Goal: Task Accomplishment & Management: Manage account settings

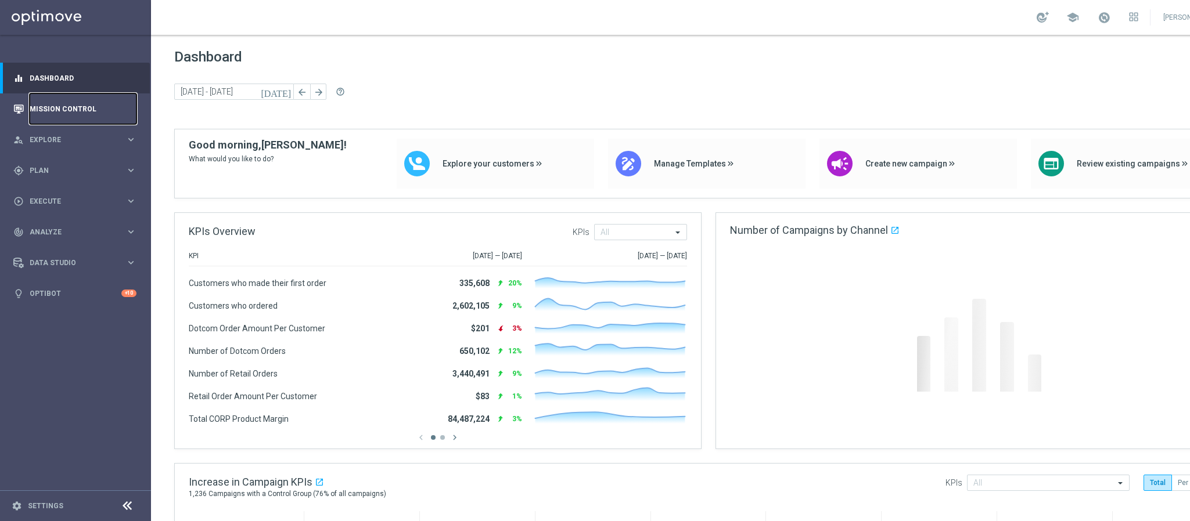
click at [51, 110] on link "Mission Control" at bounding box center [83, 108] width 107 height 31
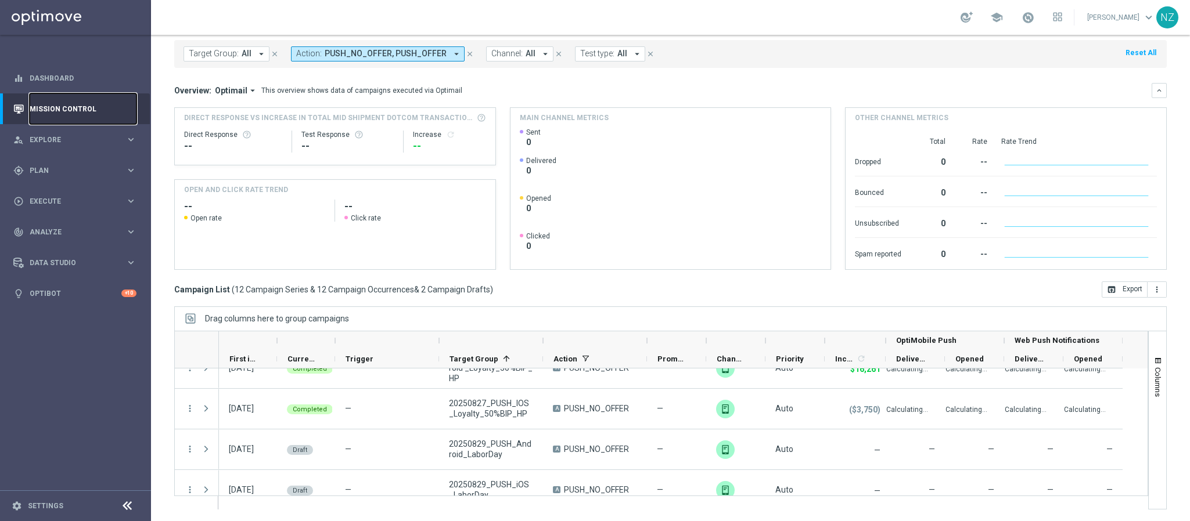
scroll to position [174, 0]
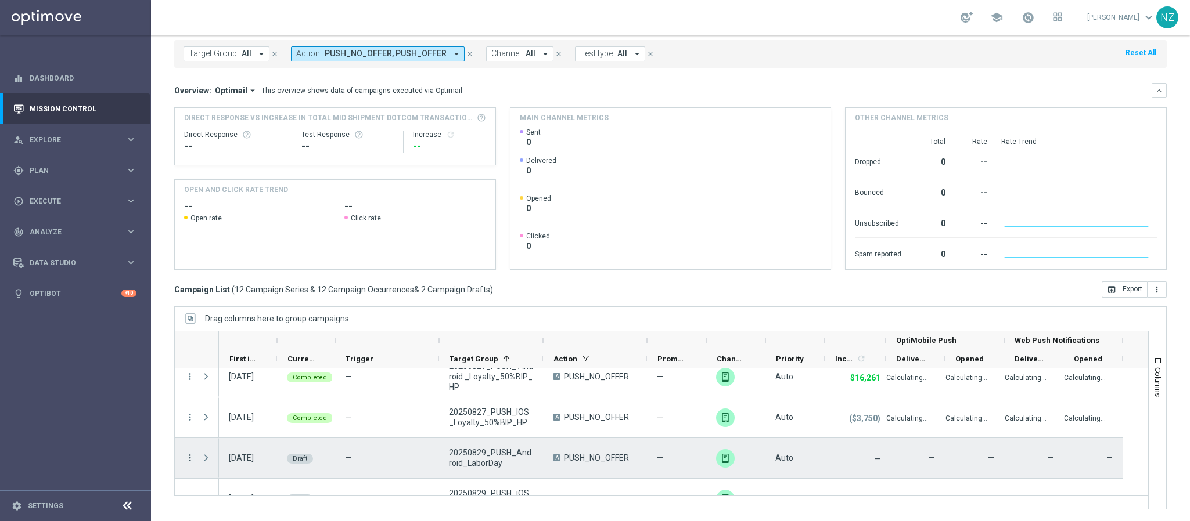
click at [188, 453] on icon "more_vert" at bounding box center [190, 458] width 10 height 10
click at [268, 420] on div "Edit" at bounding box center [267, 424] width 108 height 8
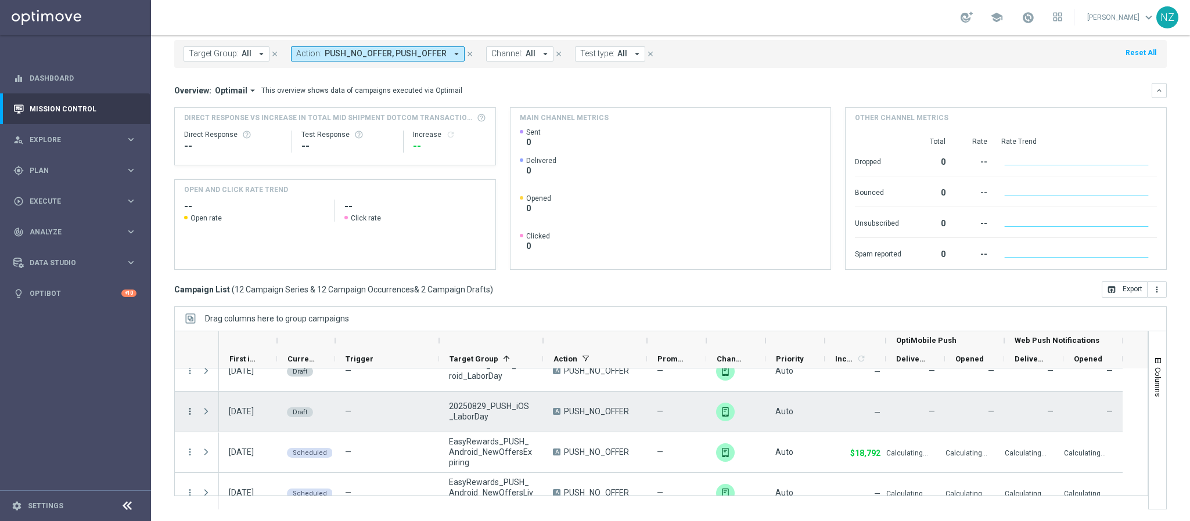
click at [189, 412] on icon "more_vert" at bounding box center [190, 412] width 10 height 10
click at [244, 457] on div "Edit" at bounding box center [267, 457] width 108 height 8
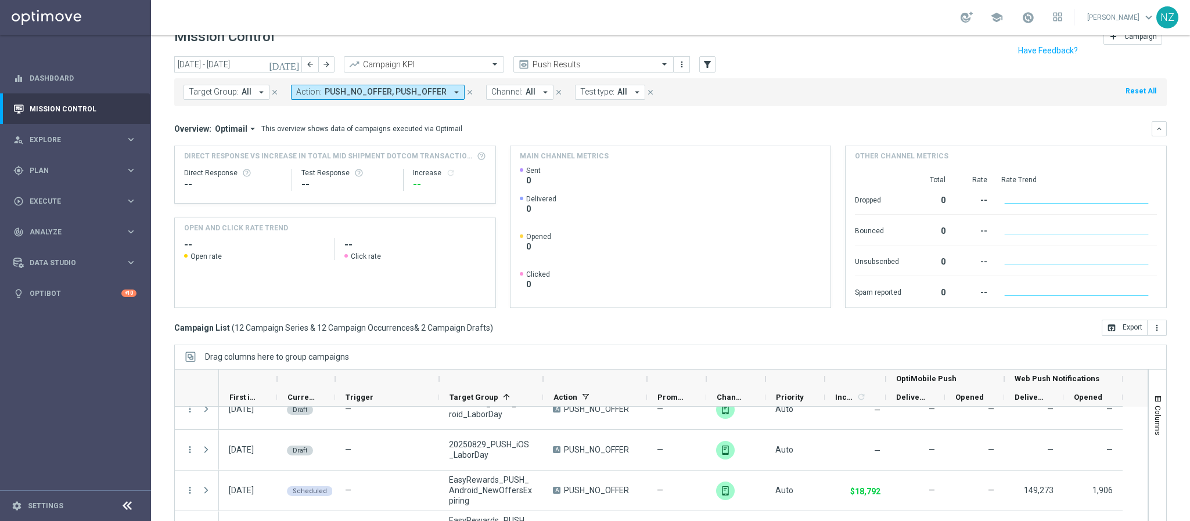
scroll to position [0, 0]
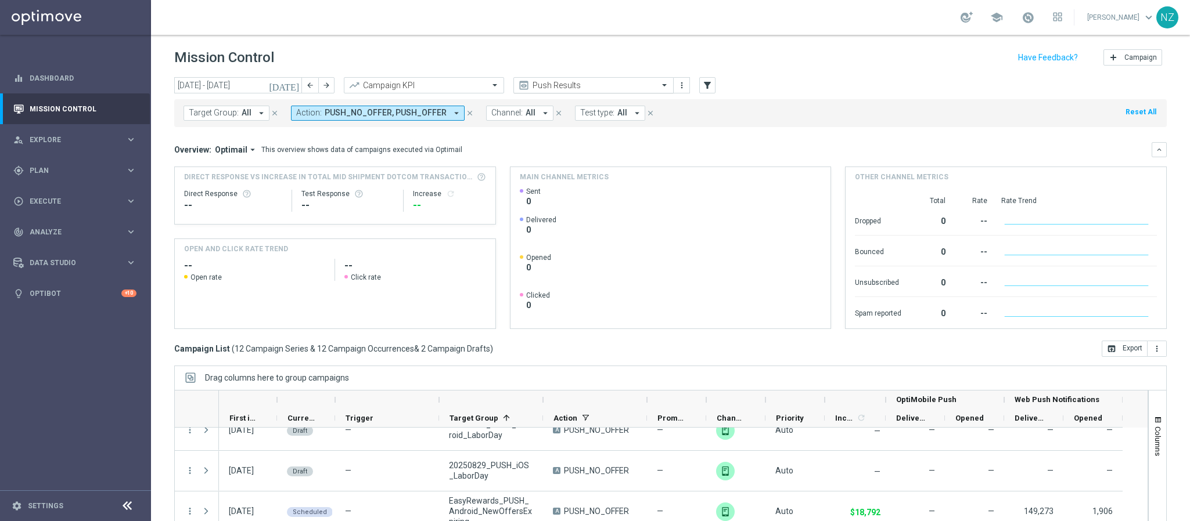
click at [557, 84] on input "text" at bounding box center [582, 86] width 124 height 10
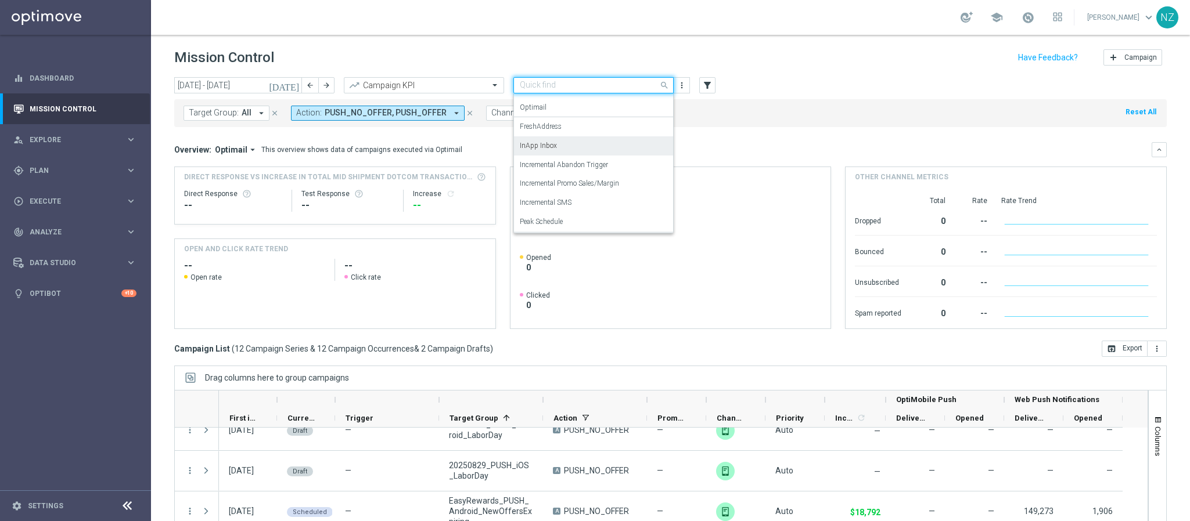
scroll to position [71, 0]
click at [562, 168] on label "Incremental Promo Sales/Margin" at bounding box center [569, 165] width 99 height 10
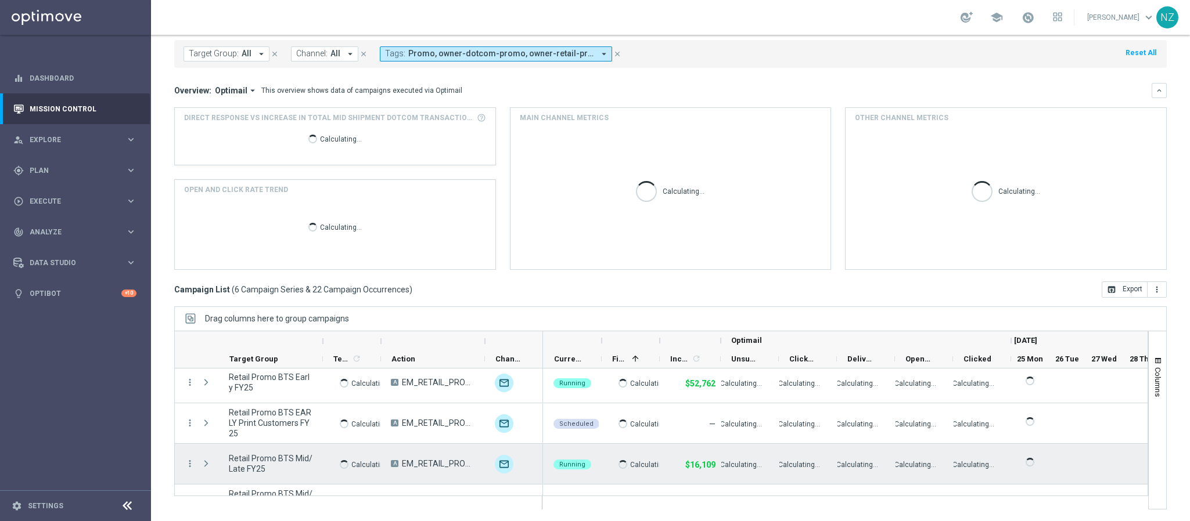
scroll to position [0, 0]
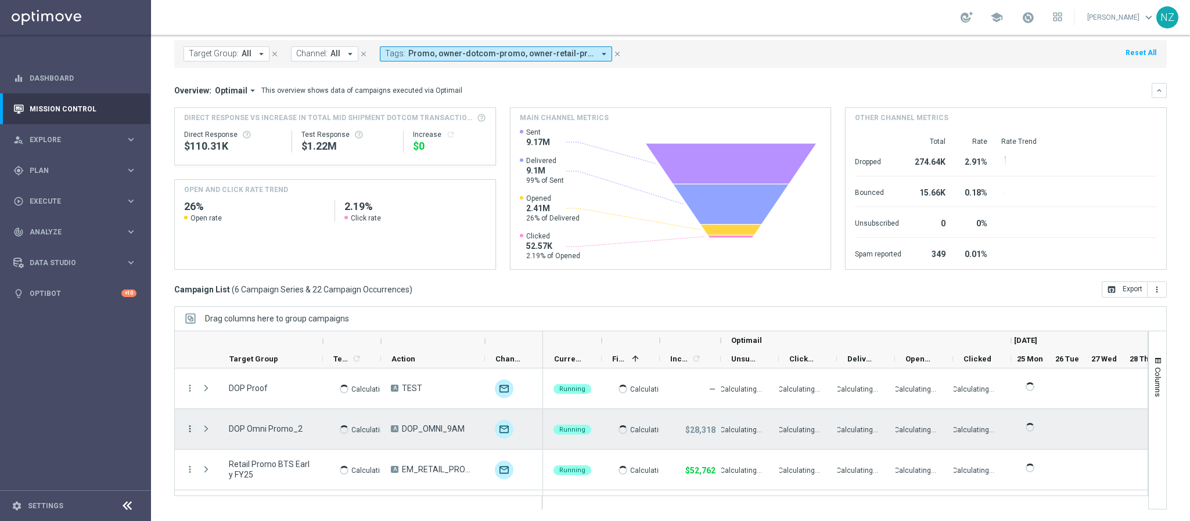
click at [192, 432] on icon "more_vert" at bounding box center [190, 429] width 10 height 10
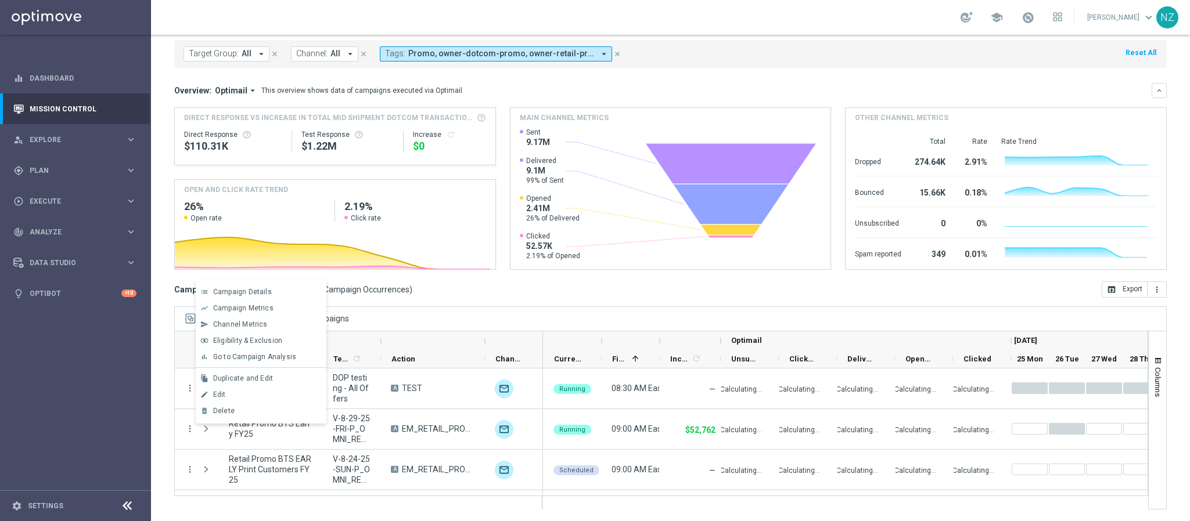
click at [225, 389] on div "edit Edit" at bounding box center [261, 395] width 131 height 16
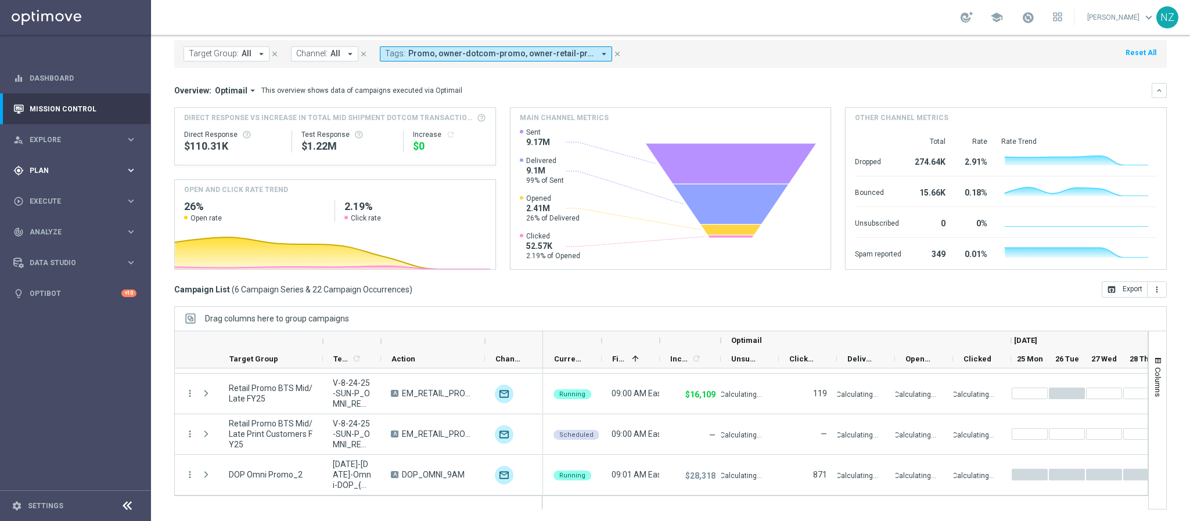
click at [56, 166] on div "gps_fixed Plan" at bounding box center [69, 171] width 112 height 10
click at [63, 316] on span "Analyze" at bounding box center [78, 318] width 96 height 7
click at [52, 256] on link "Customer 360" at bounding box center [75, 255] width 91 height 9
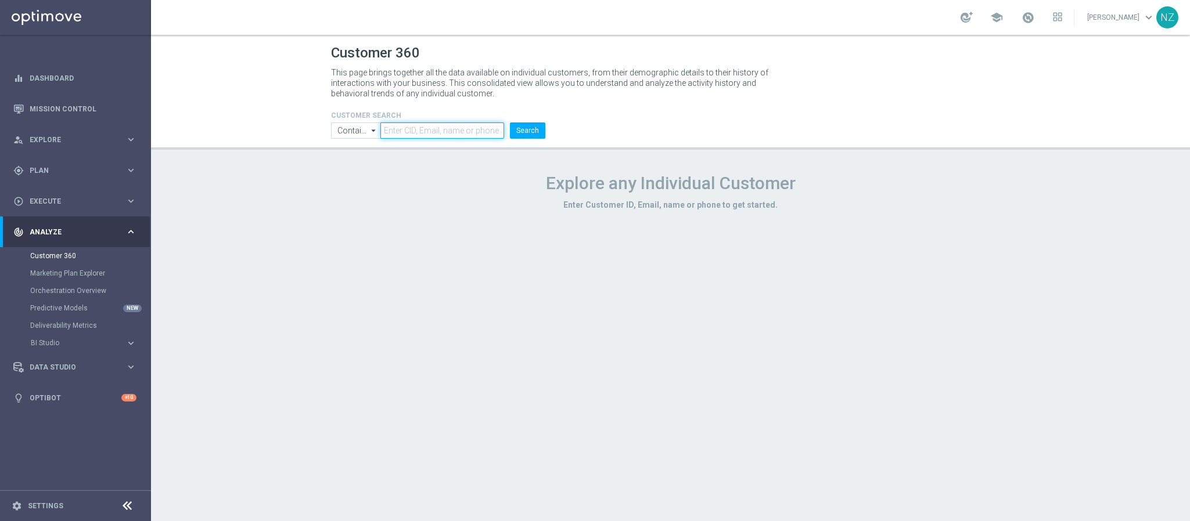
click at [390, 125] on input "text" at bounding box center [442, 131] width 124 height 16
paste input "Bob.Sherwin@Staples.com"
type input "Bob.Sherwin@Staples.com"
click at [545, 143] on header "Customer 360 This page brings together all the data available on individual cus…" at bounding box center [670, 92] width 1039 height 115
click at [542, 129] on button "Search" at bounding box center [527, 131] width 35 height 16
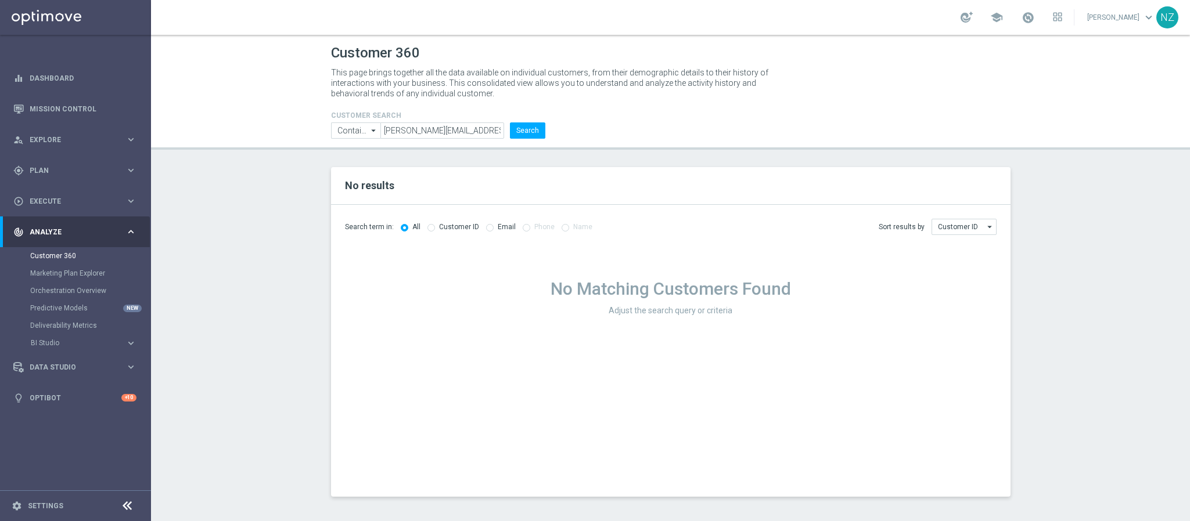
click at [1073, 288] on section "No results Search term in: All Customer ID Email Phone Name Sort results by" at bounding box center [670, 332] width 1039 height 330
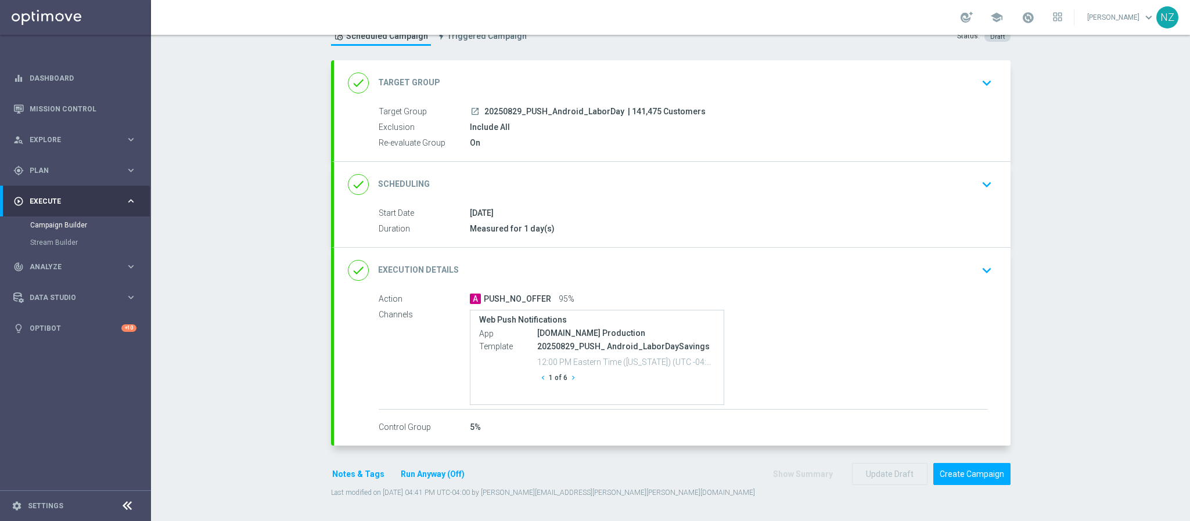
click at [978, 263] on icon "keyboard_arrow_down" at bounding box center [986, 270] width 17 height 17
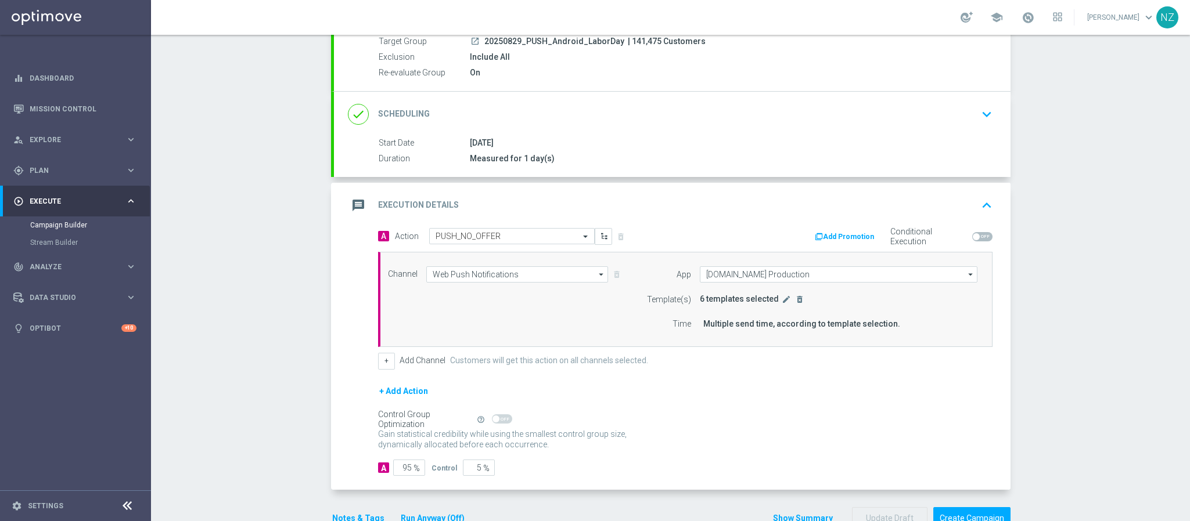
scroll to position [133, 0]
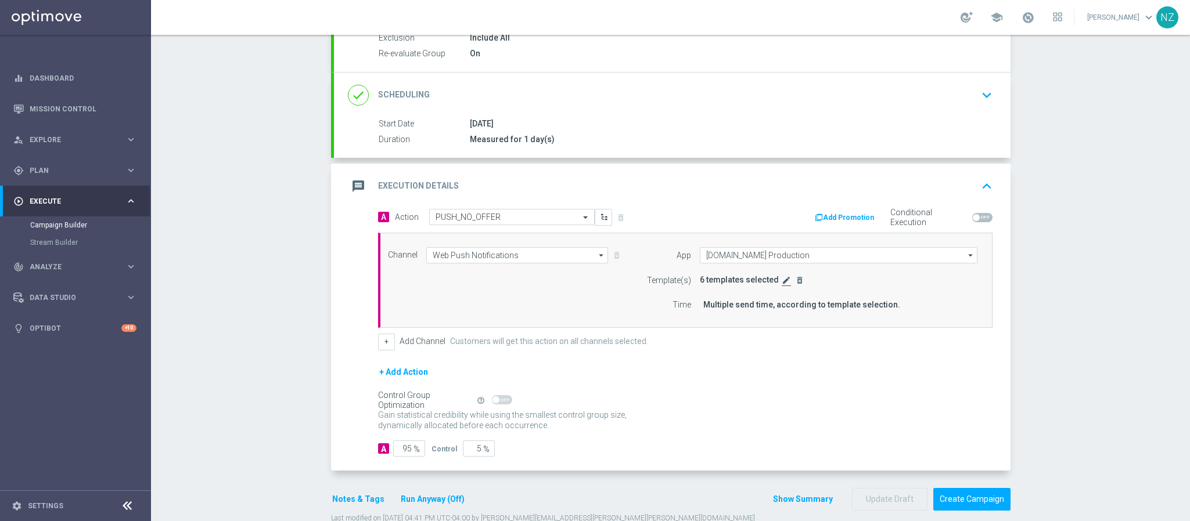
click at [782, 285] on icon "edit" at bounding box center [786, 280] width 9 height 9
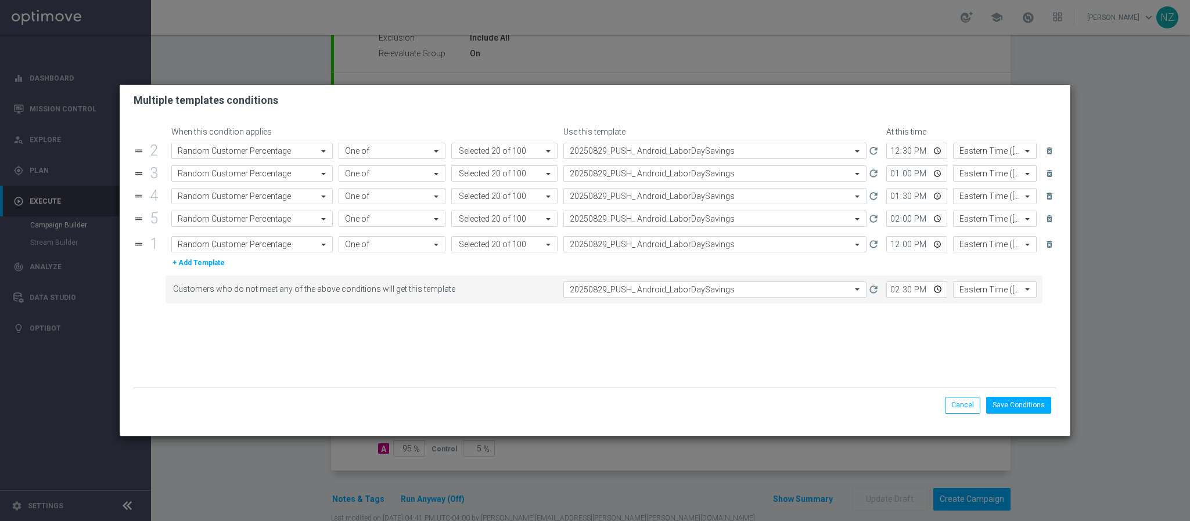
drag, startPoint x: 140, startPoint y: 155, endPoint x: 141, endPoint y: 279, distance: 124.3
click at [907, 244] on input "12:00" at bounding box center [916, 242] width 61 height 16
click at [894, 244] on input "12:00" at bounding box center [916, 242] width 61 height 16
drag, startPoint x: 139, startPoint y: 150, endPoint x: 145, endPoint y: 222, distance: 71.6
click at [908, 246] on input "14:00" at bounding box center [916, 242] width 61 height 16
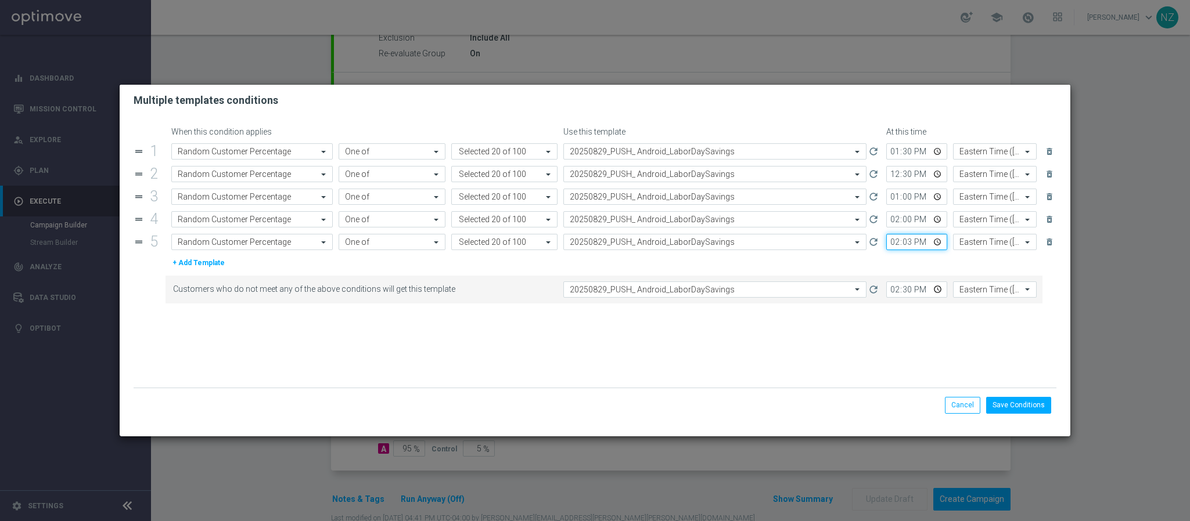
type input "14:30"
drag, startPoint x: 145, startPoint y: 178, endPoint x: 143, endPoint y: 145, distance: 33.2
drag, startPoint x: 141, startPoint y: 197, endPoint x: 143, endPoint y: 173, distance: 24.5
click at [894, 293] on input "14:30" at bounding box center [916, 290] width 61 height 16
type input "15:00"
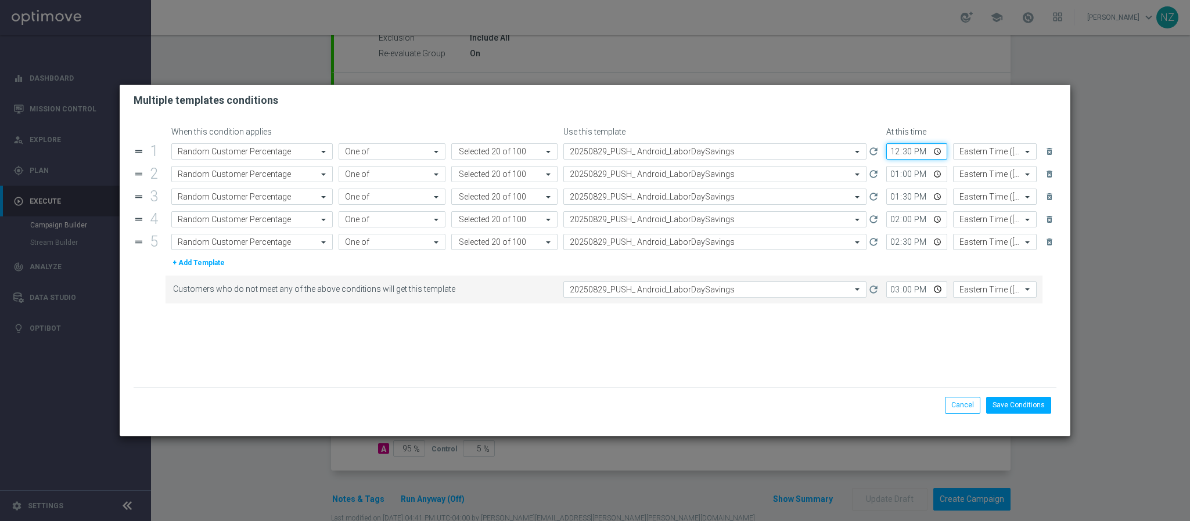
click at [908, 154] on input "12:30" at bounding box center [916, 151] width 61 height 16
type input "12:20"
click at [893, 172] on input "13:00" at bounding box center [916, 174] width 61 height 16
type input "12:50"
click at [897, 201] on input "13:30" at bounding box center [916, 197] width 61 height 16
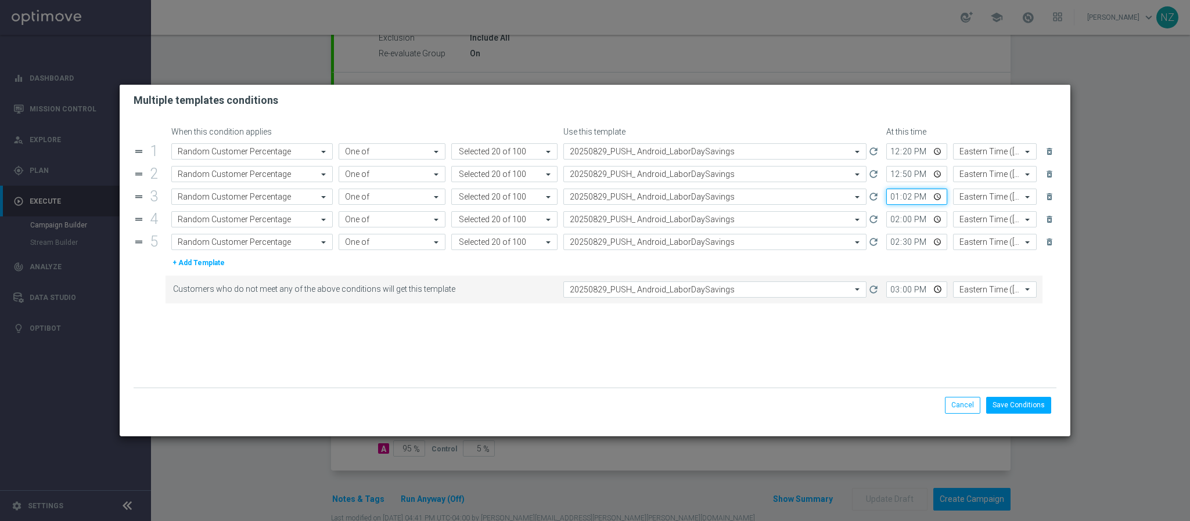
type input "13:20"
click at [892, 223] on input "14:00" at bounding box center [916, 219] width 61 height 16
type input "13:50"
click at [894, 246] on input "14:30" at bounding box center [916, 242] width 61 height 16
type input "14:20"
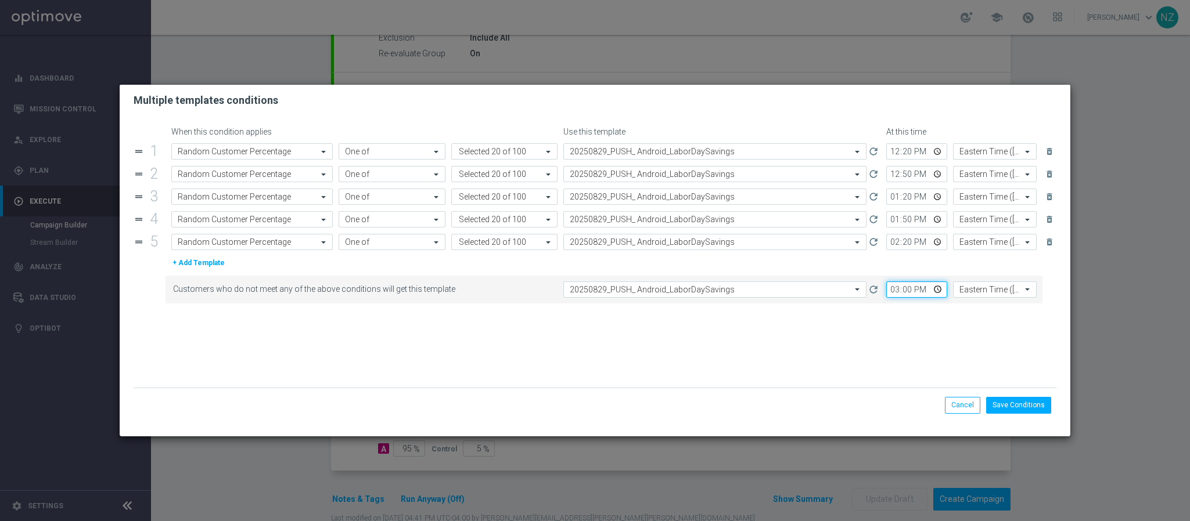
click at [895, 297] on input "15:00" at bounding box center [916, 290] width 61 height 16
type input "14:50"
click at [1016, 401] on button "Save Conditions" at bounding box center [1018, 405] width 65 height 16
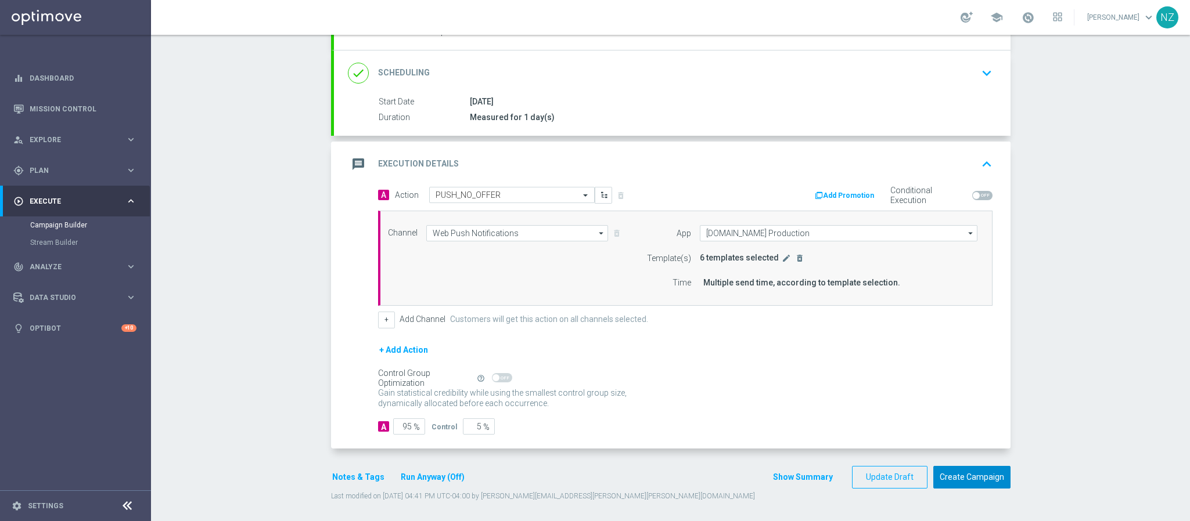
scroll to position [163, 0]
click at [981, 466] on button "Create Campaign" at bounding box center [971, 474] width 77 height 23
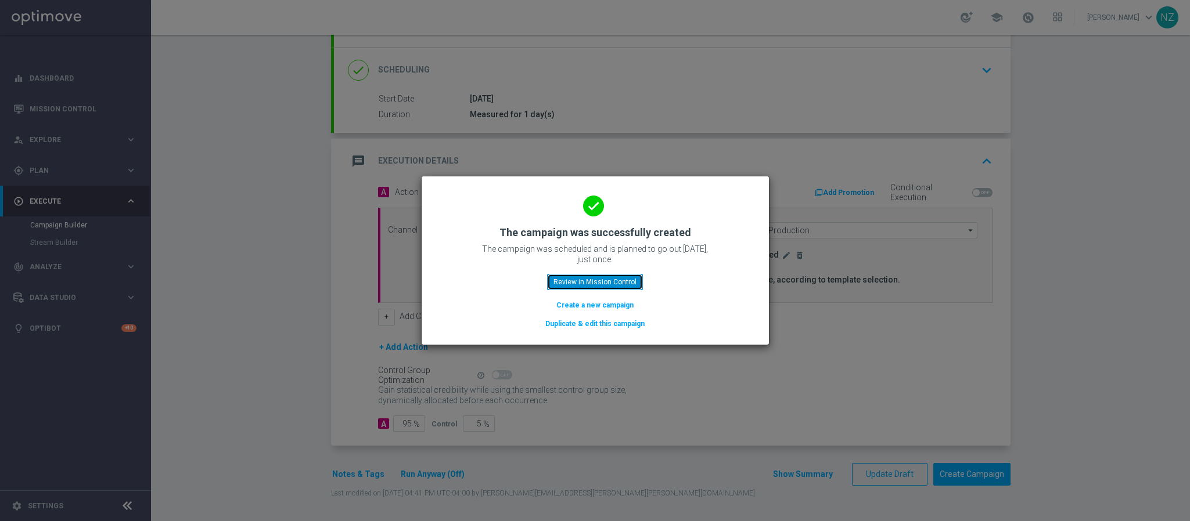
click at [615, 276] on button "Review in Mission Control" at bounding box center [595, 282] width 96 height 16
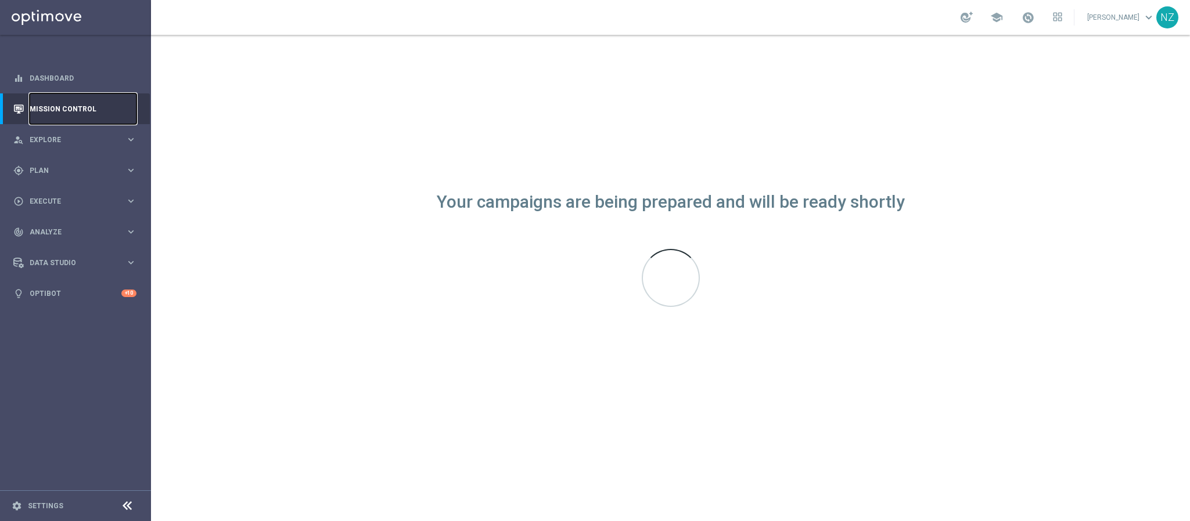
click at [75, 100] on link "Mission Control" at bounding box center [83, 108] width 107 height 31
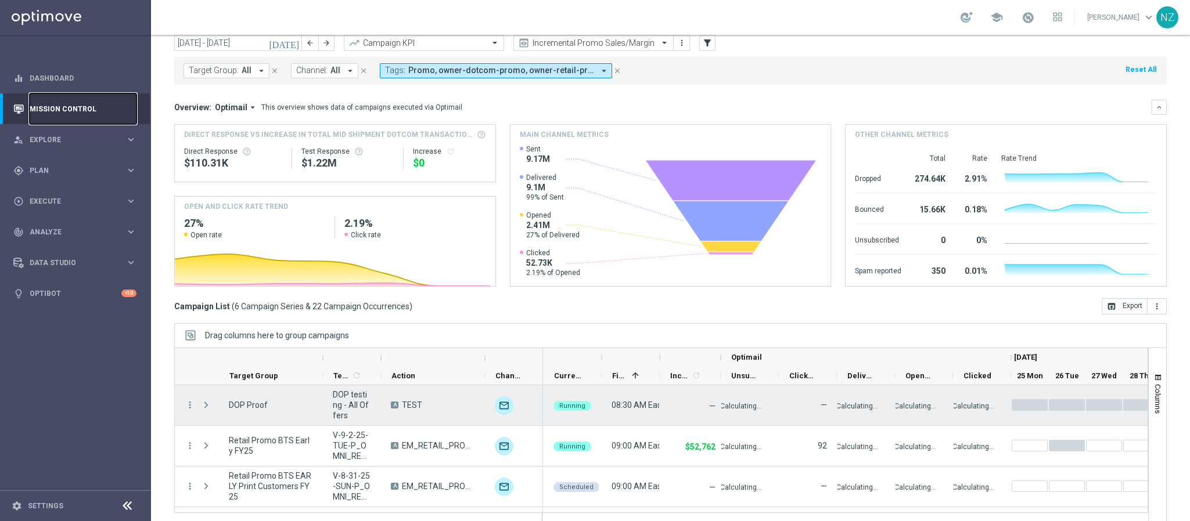
scroll to position [60, 0]
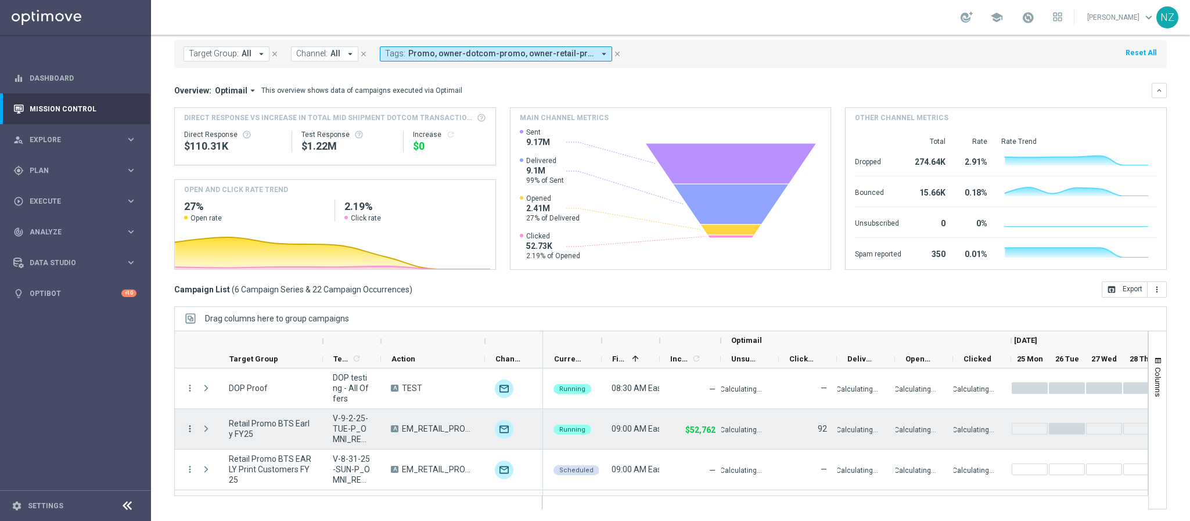
click at [186, 425] on icon "more_vert" at bounding box center [190, 429] width 10 height 10
click at [225, 292] on span "Campaign Details" at bounding box center [242, 292] width 59 height 8
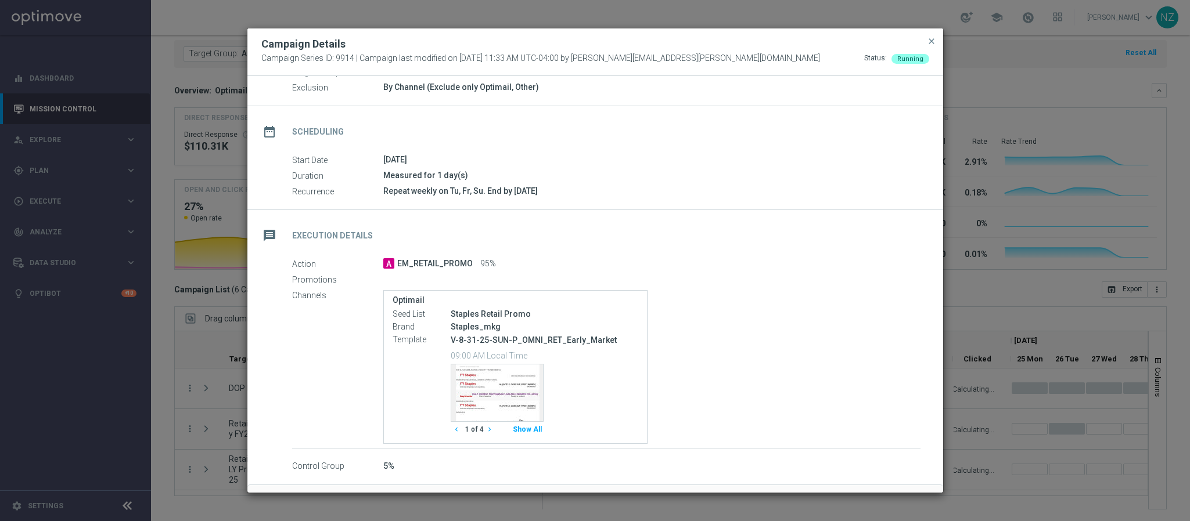
scroll to position [87, 0]
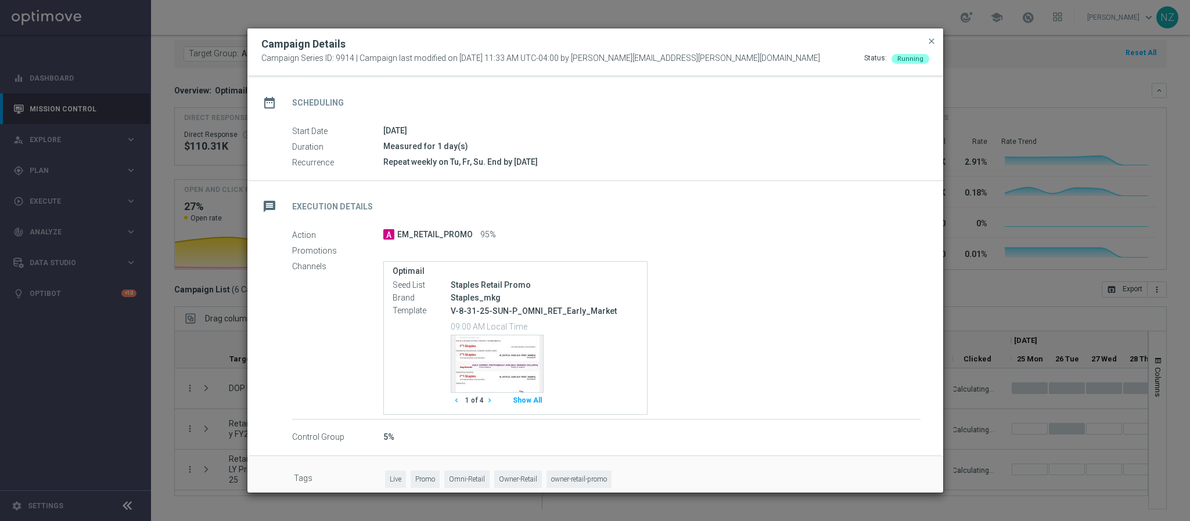
click at [527, 400] on button "Show All" at bounding box center [527, 401] width 33 height 16
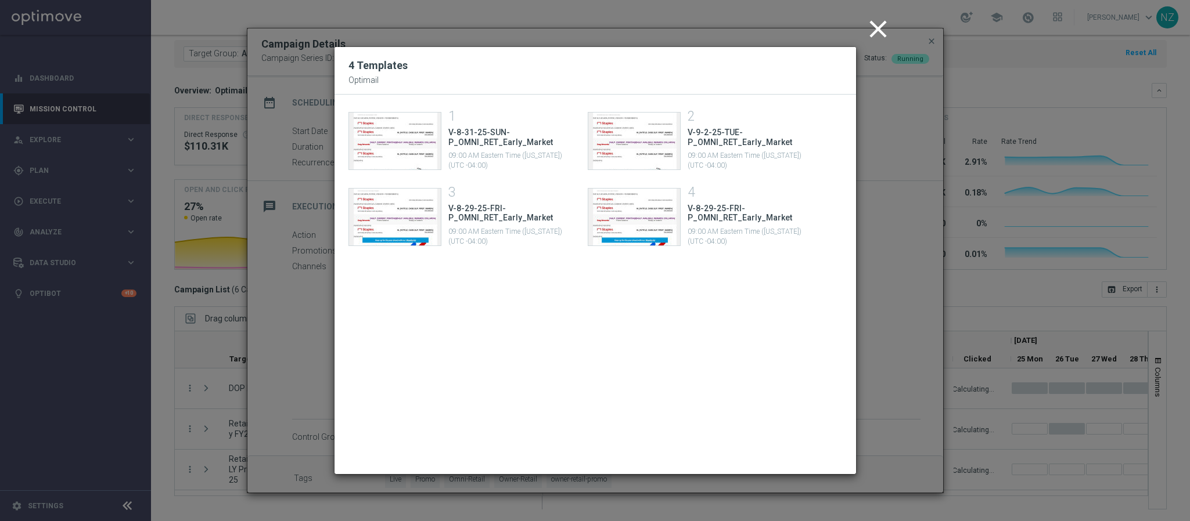
click at [873, 30] on icon "close" at bounding box center [878, 29] width 29 height 29
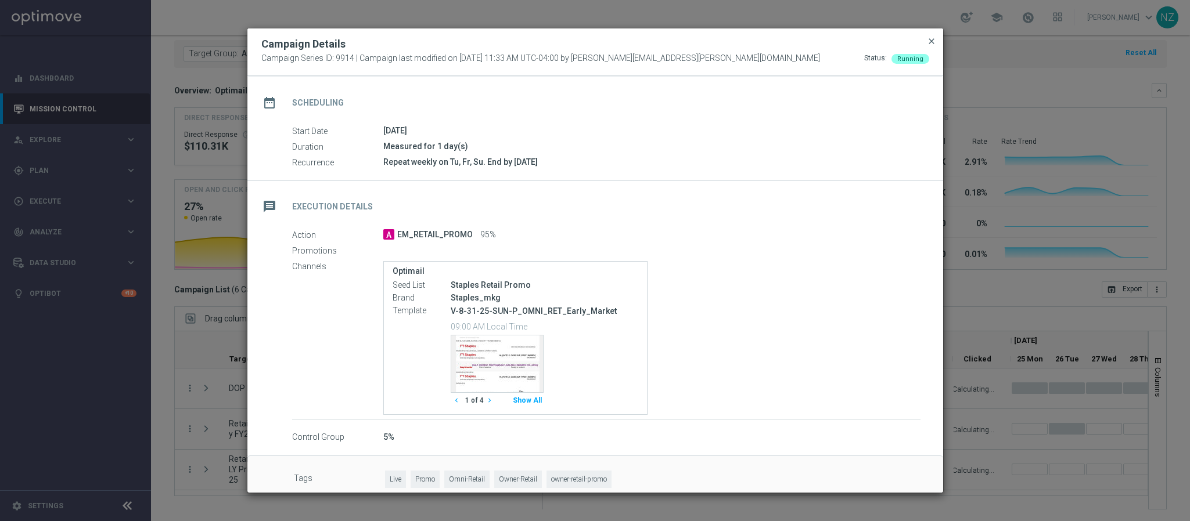
click at [929, 41] on span "close" at bounding box center [931, 41] width 9 height 9
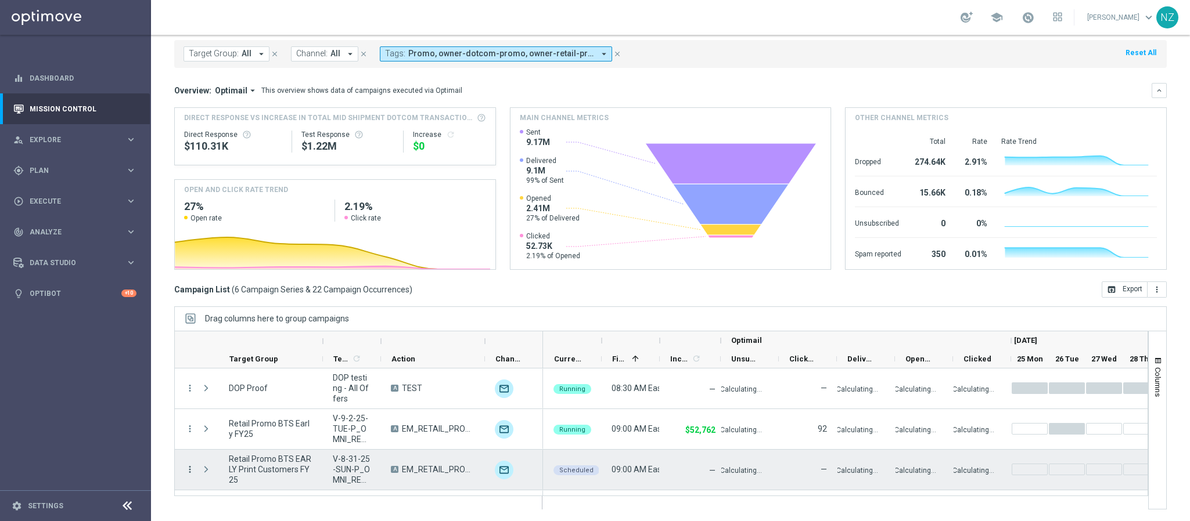
click at [188, 474] on icon "more_vert" at bounding box center [190, 470] width 10 height 10
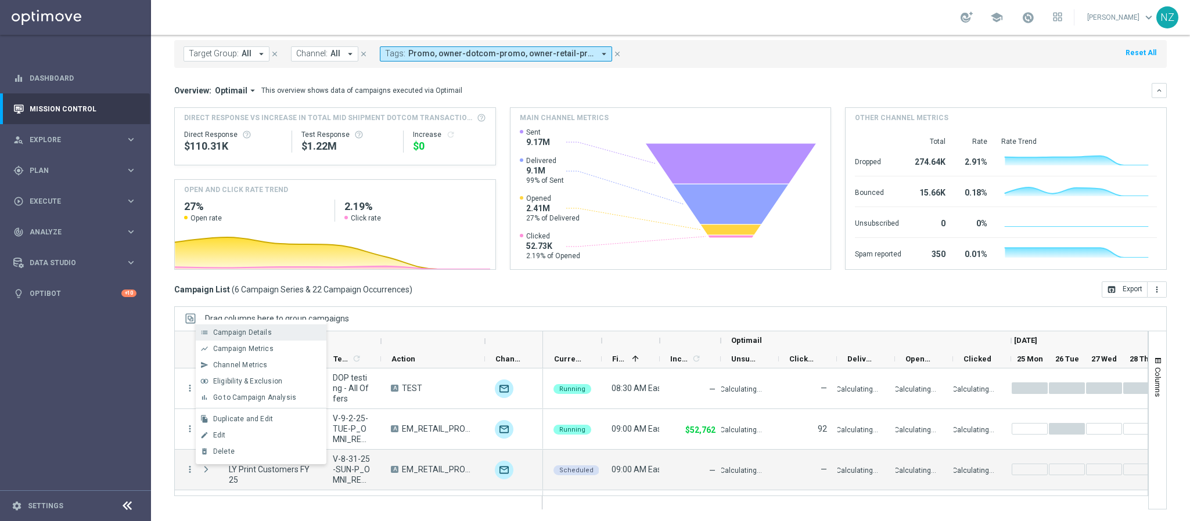
click at [251, 329] on span "Campaign Details" at bounding box center [242, 333] width 59 height 8
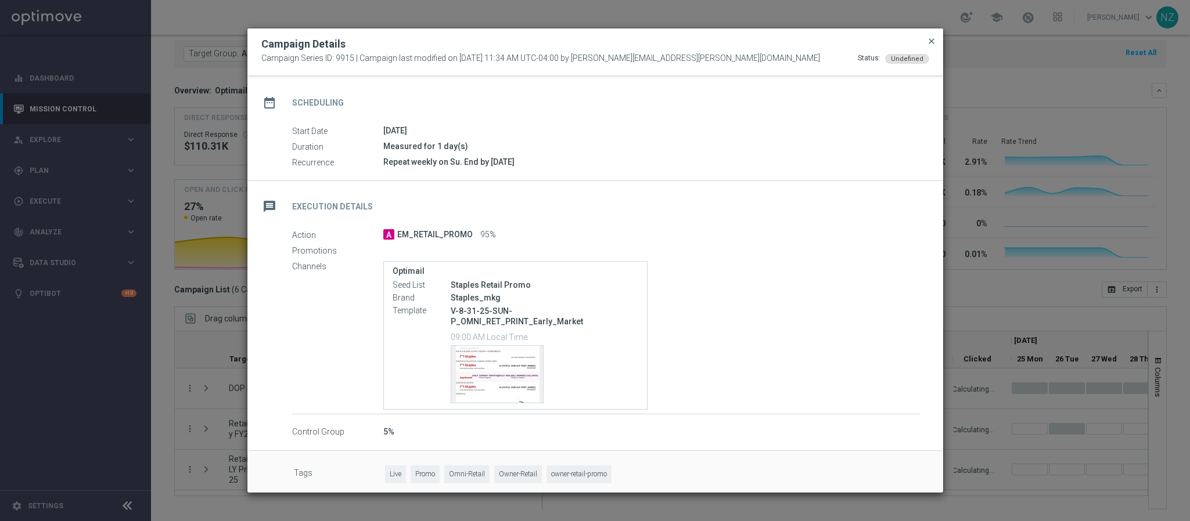
click at [934, 41] on span "close" at bounding box center [931, 41] width 9 height 9
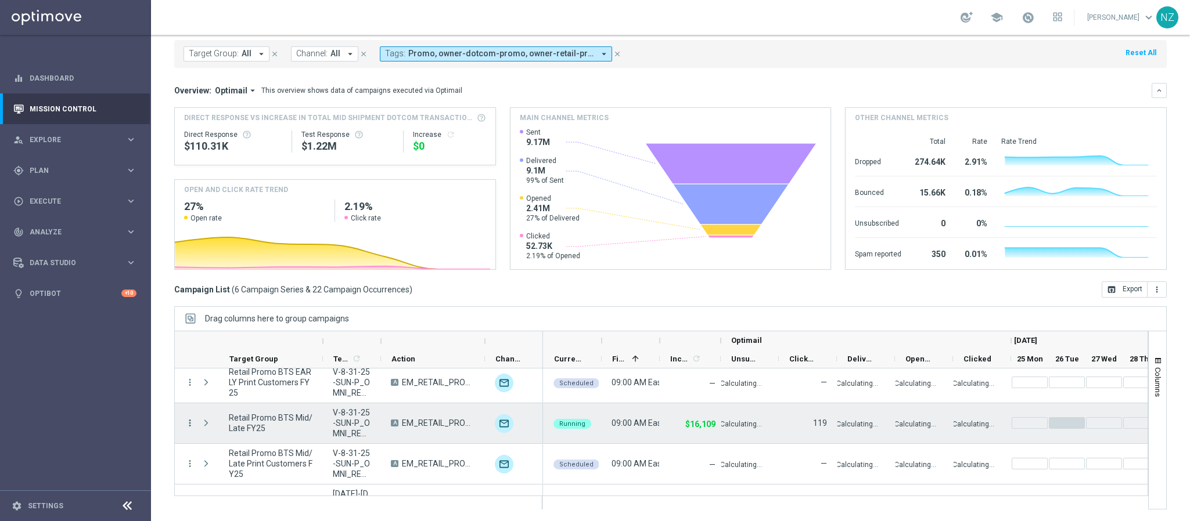
click at [192, 423] on icon "more_vert" at bounding box center [190, 423] width 10 height 10
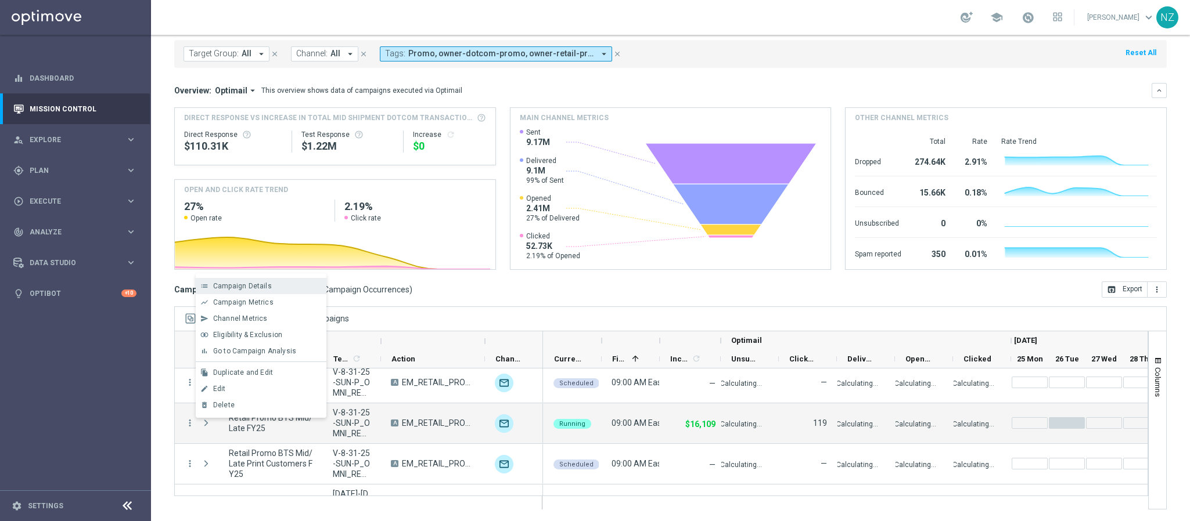
click at [239, 285] on span "Campaign Details" at bounding box center [242, 286] width 59 height 8
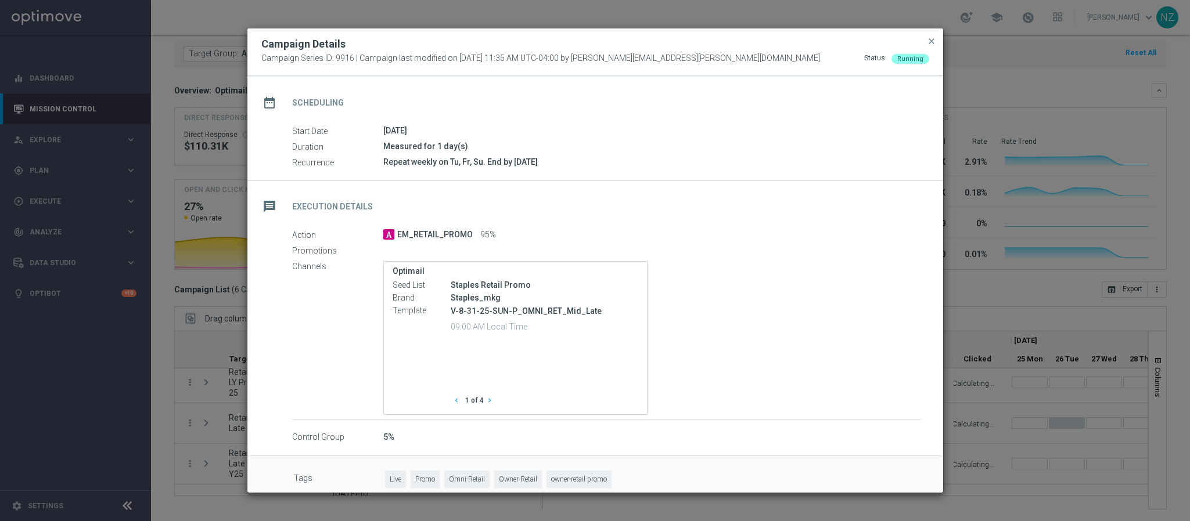
scroll to position [101, 0]
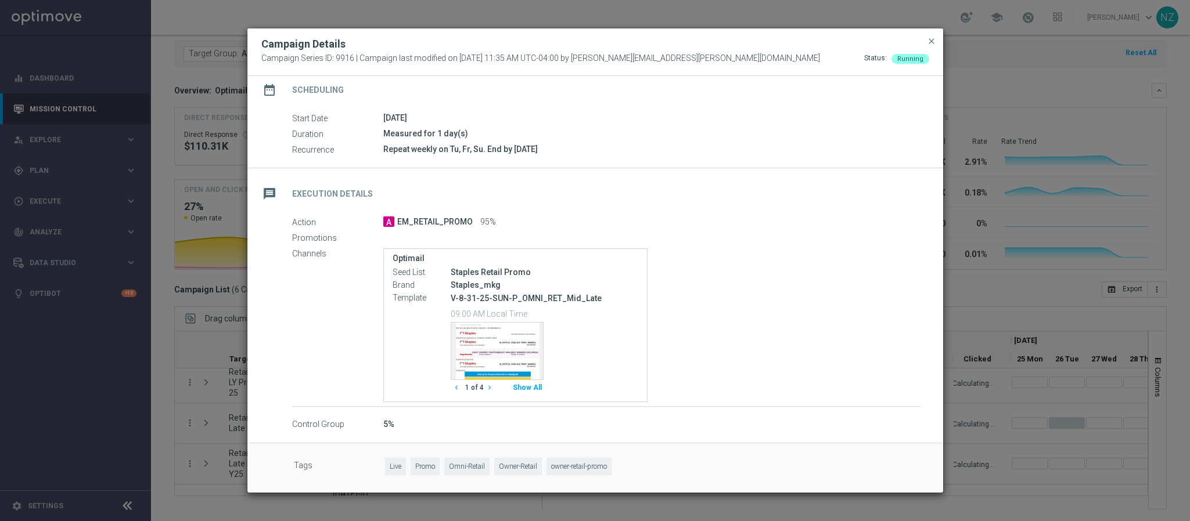
click at [525, 387] on button "Show All" at bounding box center [527, 388] width 33 height 16
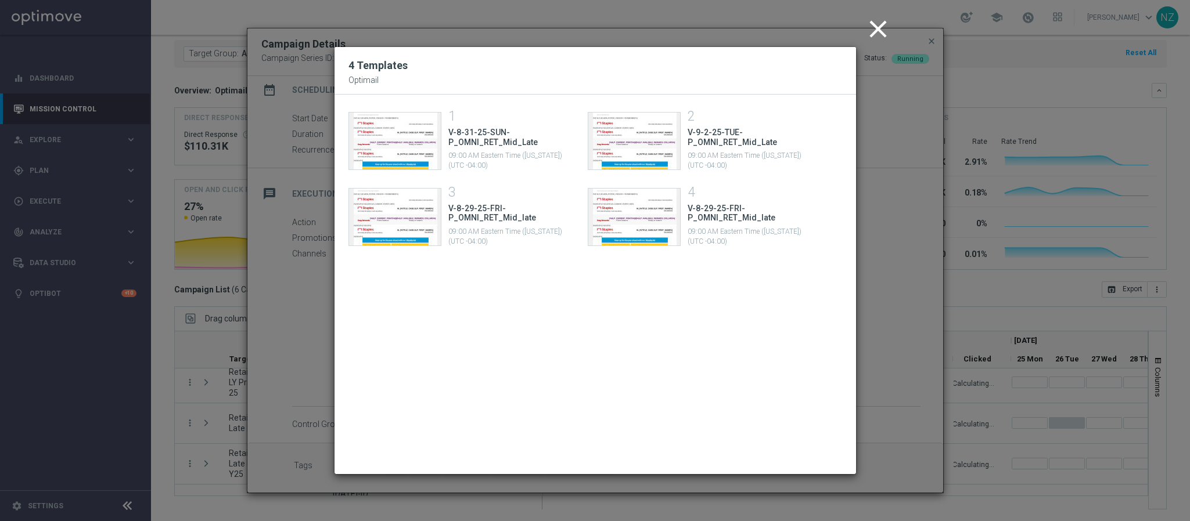
click at [868, 23] on icon "close" at bounding box center [878, 29] width 29 height 29
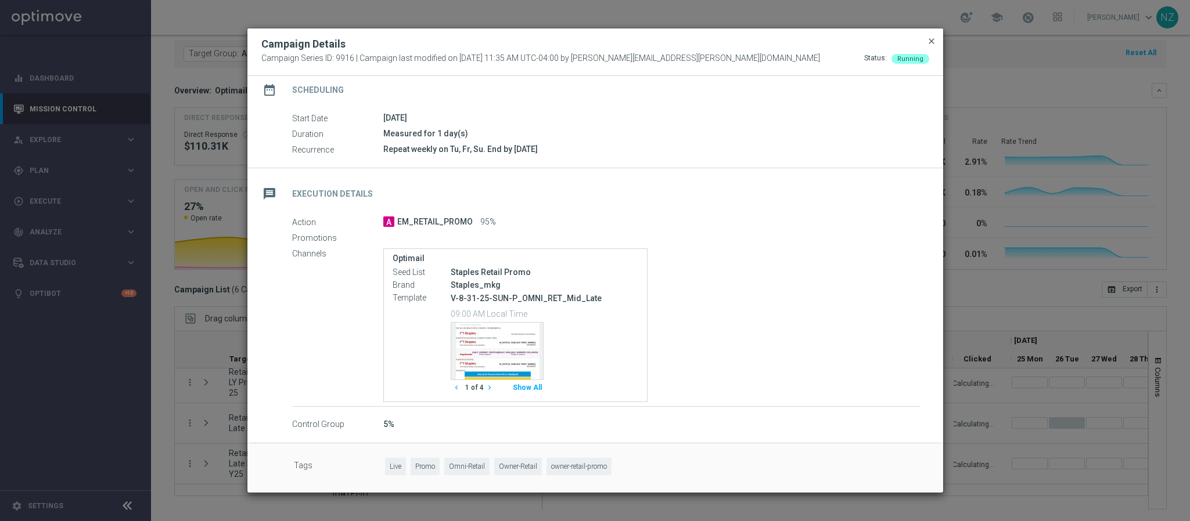
click at [927, 41] on span "close" at bounding box center [931, 41] width 9 height 9
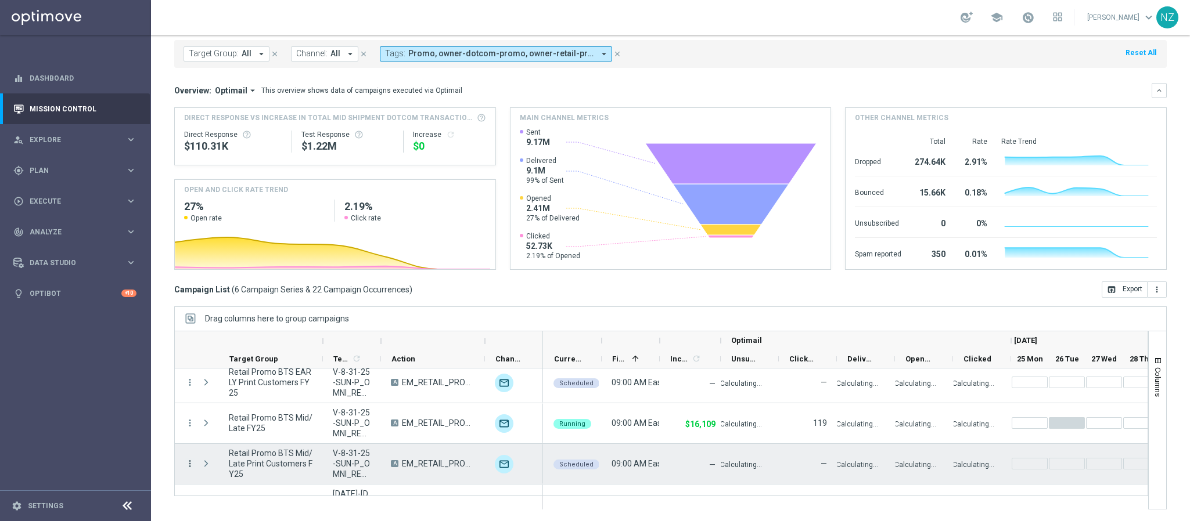
click at [190, 462] on icon "more_vert" at bounding box center [190, 464] width 10 height 10
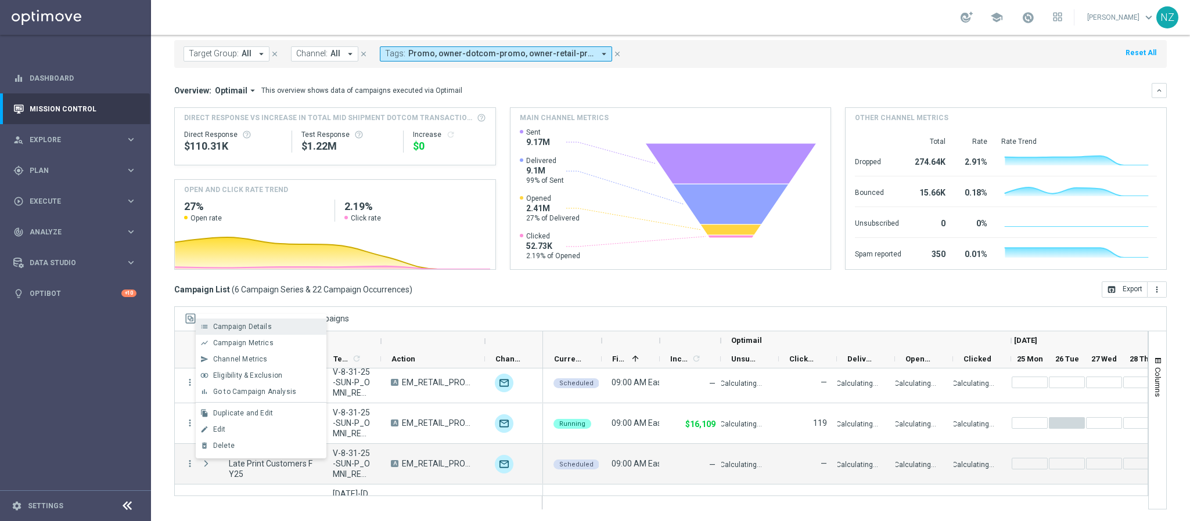
click at [243, 324] on span "Campaign Details" at bounding box center [242, 327] width 59 height 8
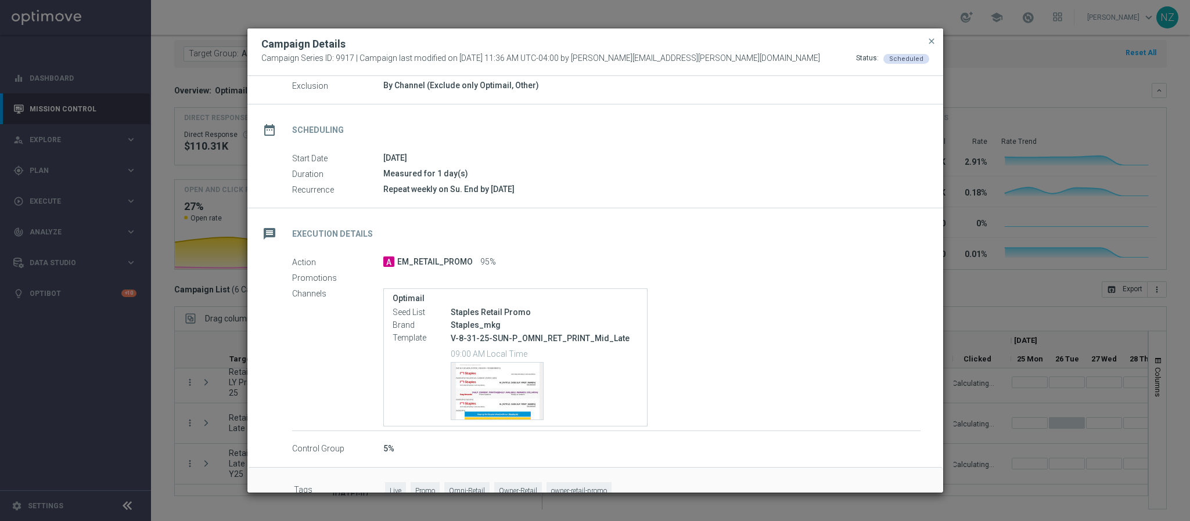
scroll to position [85, 0]
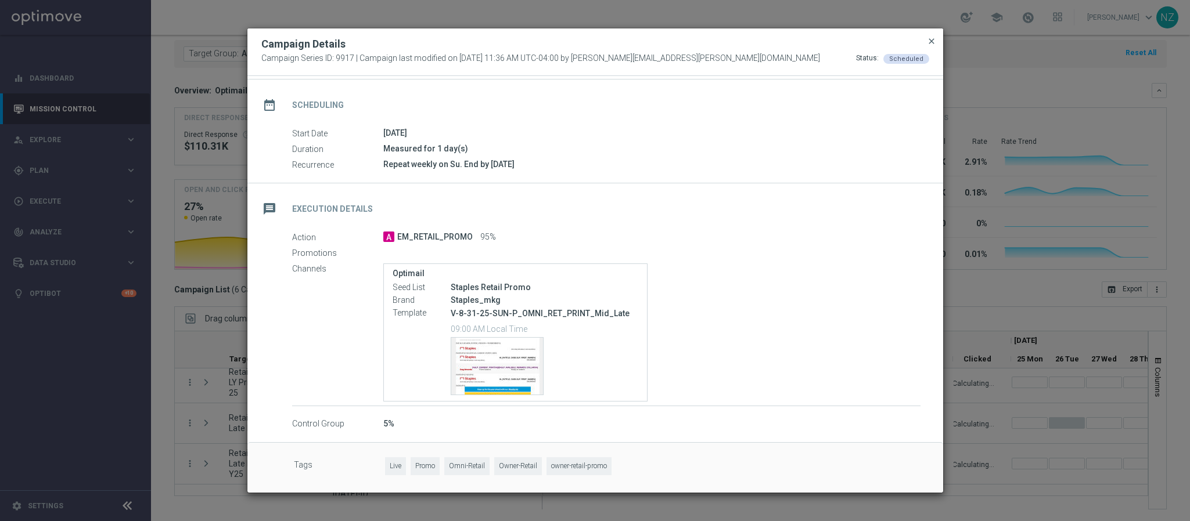
click at [932, 42] on span "close" at bounding box center [931, 41] width 9 height 9
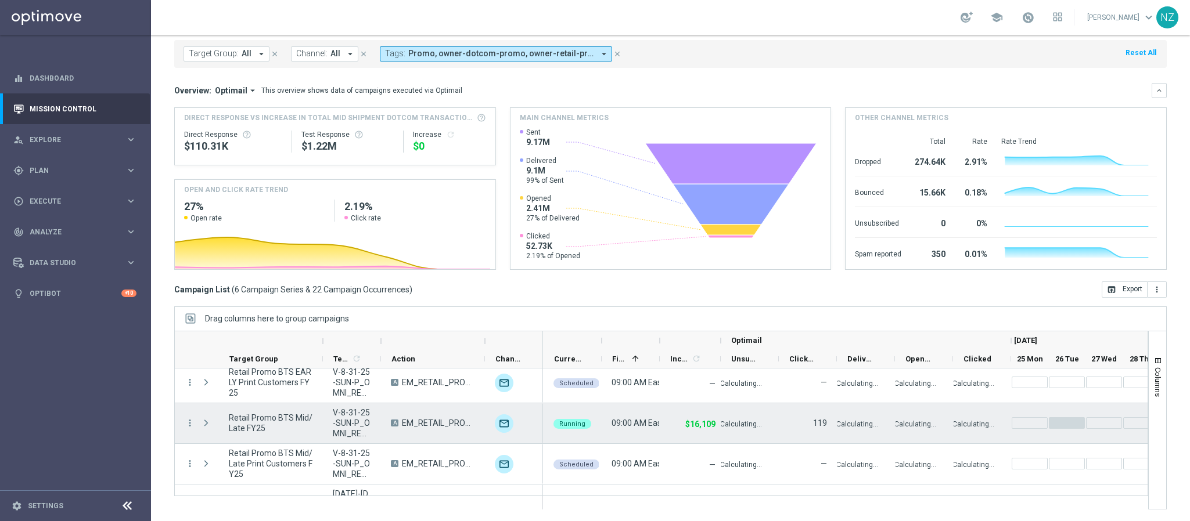
scroll to position [117, 0]
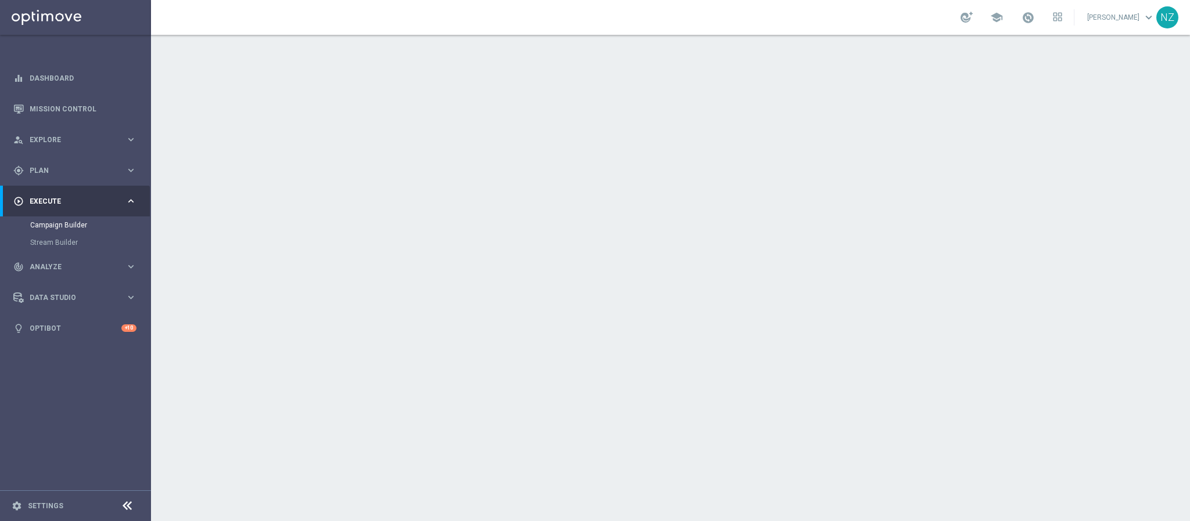
click at [967, 518] on button "Create Campaign" at bounding box center [971, 518] width 77 height 23
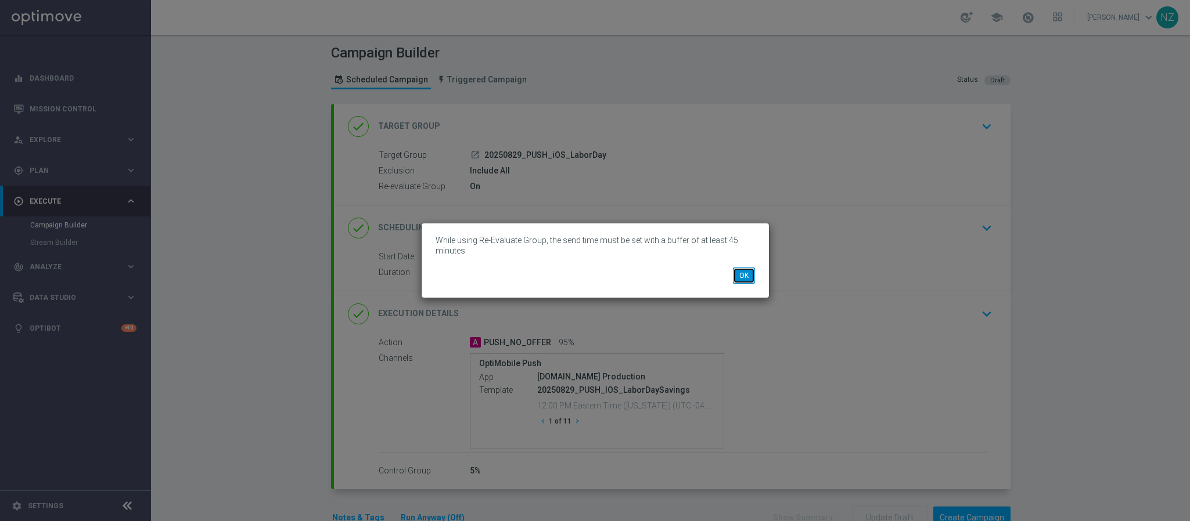
click at [742, 278] on button "OK" at bounding box center [744, 276] width 22 height 16
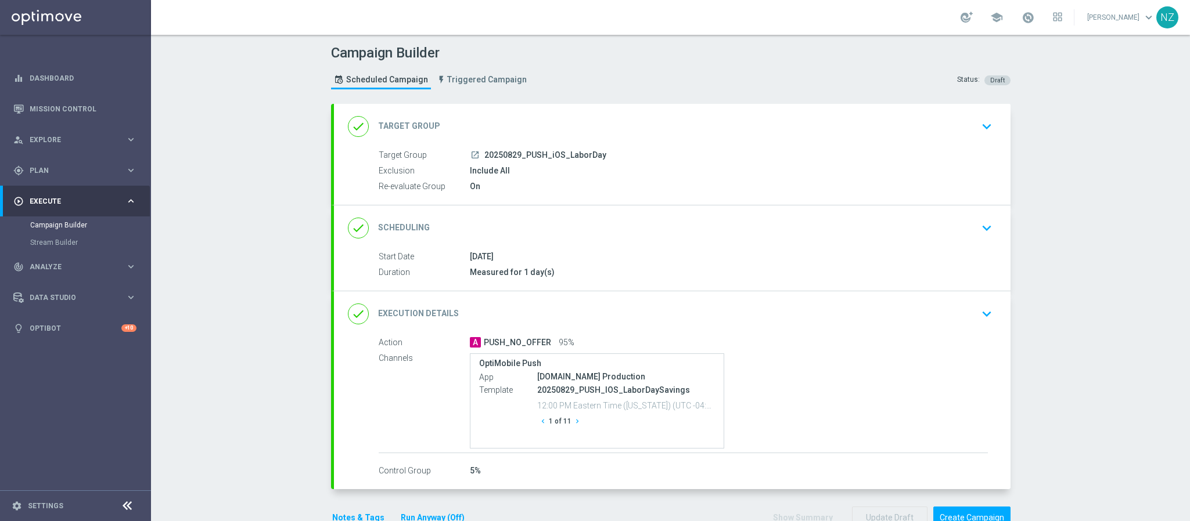
click at [984, 316] on icon "keyboard_arrow_down" at bounding box center [986, 313] width 17 height 17
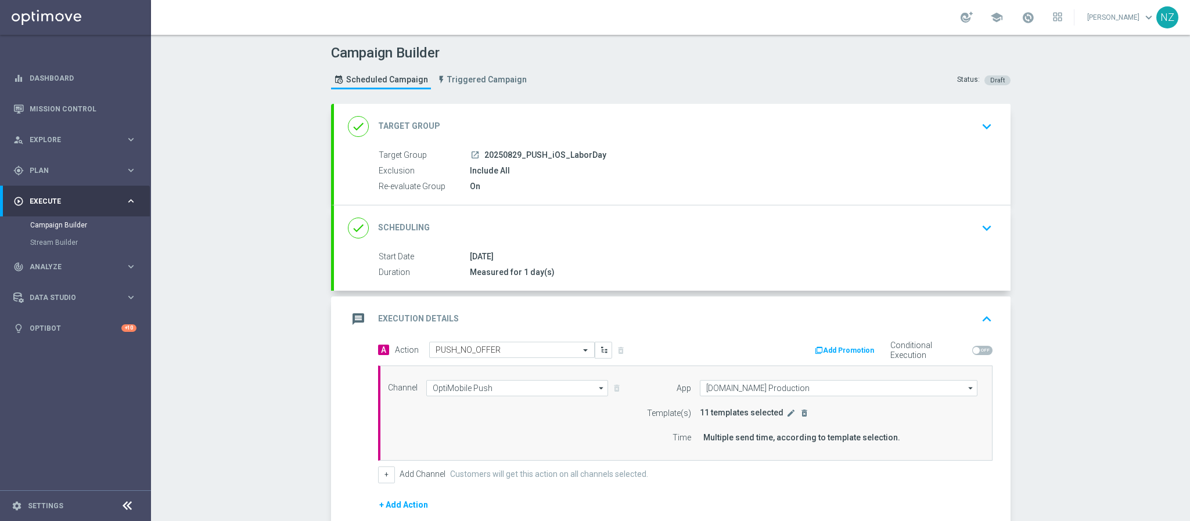
scroll to position [87, 0]
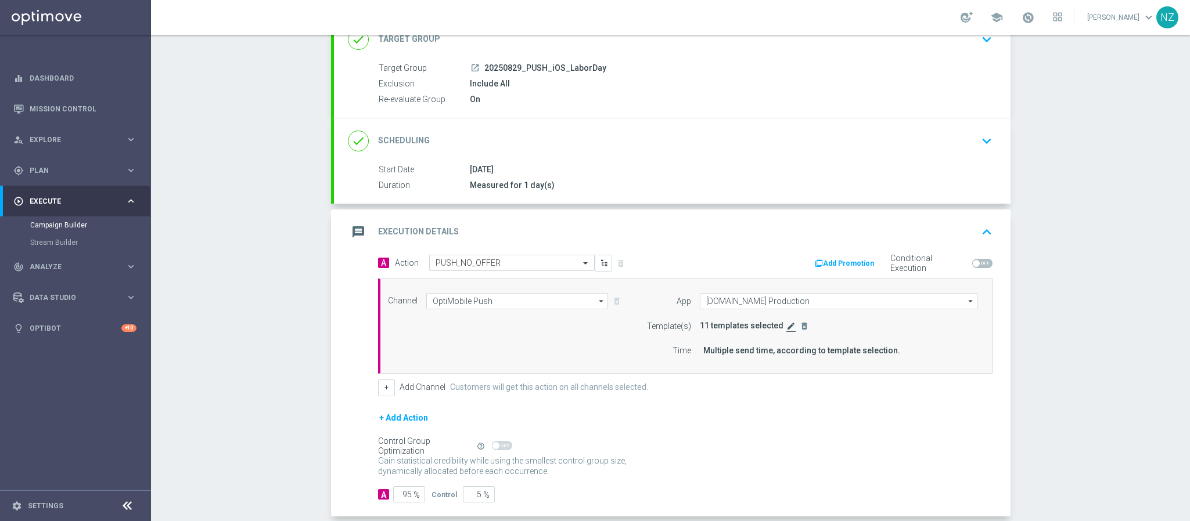
click at [786, 329] on icon "edit" at bounding box center [790, 326] width 9 height 9
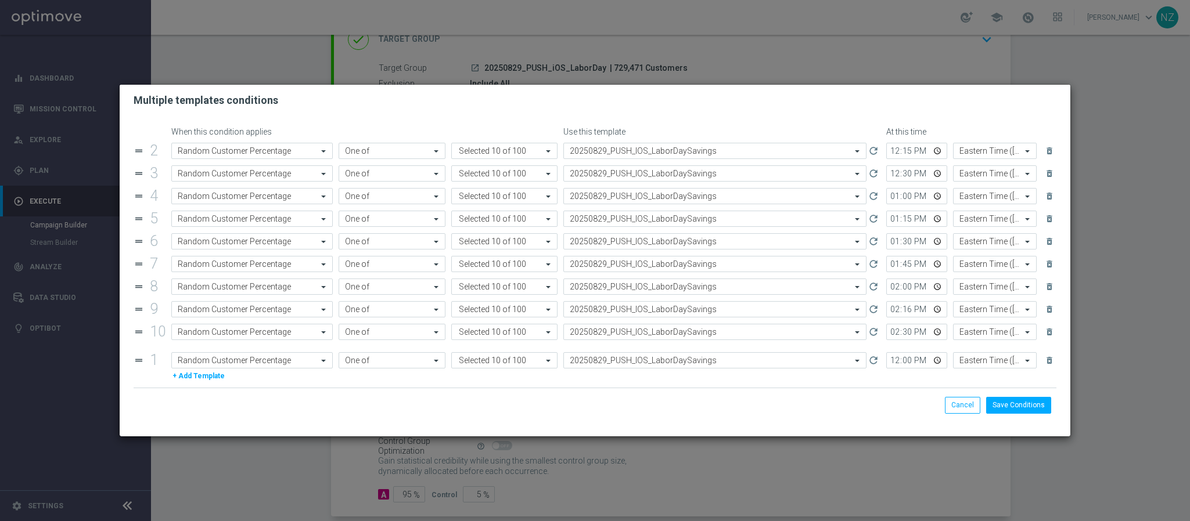
drag, startPoint x: 139, startPoint y: 150, endPoint x: 136, endPoint y: 361, distance: 210.8
click at [893, 338] on input "14:16" at bounding box center [916, 333] width 61 height 16
type input "14:15"
click at [886, 361] on input "12:00" at bounding box center [916, 355] width 61 height 16
type input "14:30"
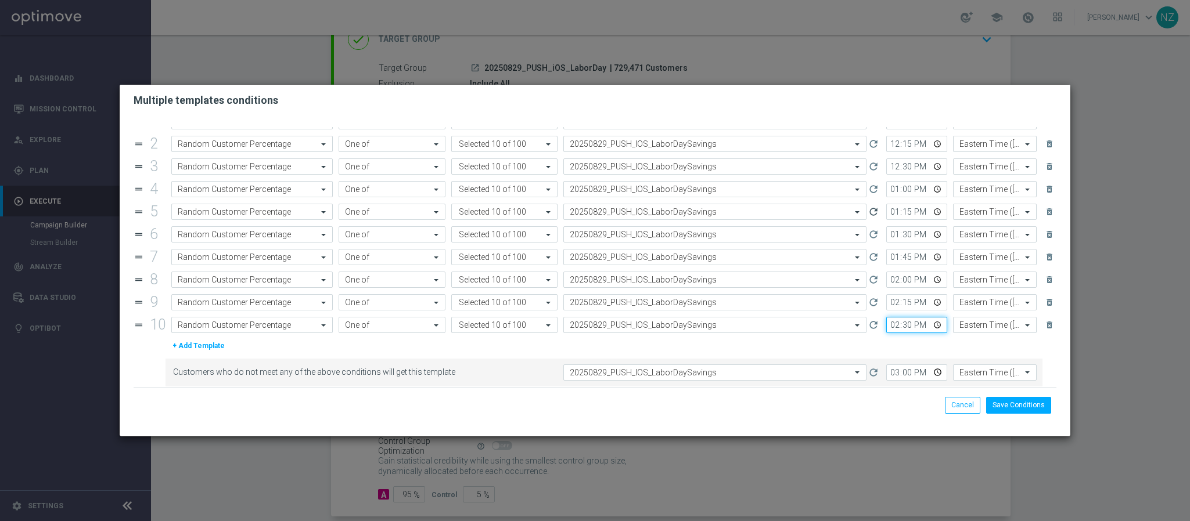
scroll to position [40, 0]
click at [886, 368] on input "15:00" at bounding box center [916, 369] width 61 height 16
type input "14:45"
click at [1021, 408] on button "Save Conditions" at bounding box center [1018, 405] width 65 height 16
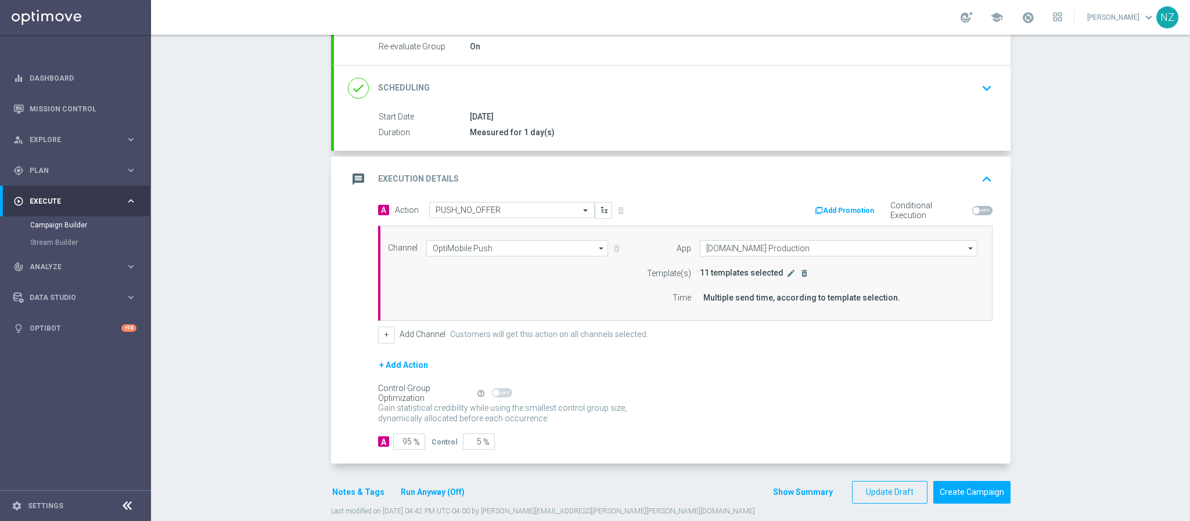
scroll to position [163, 0]
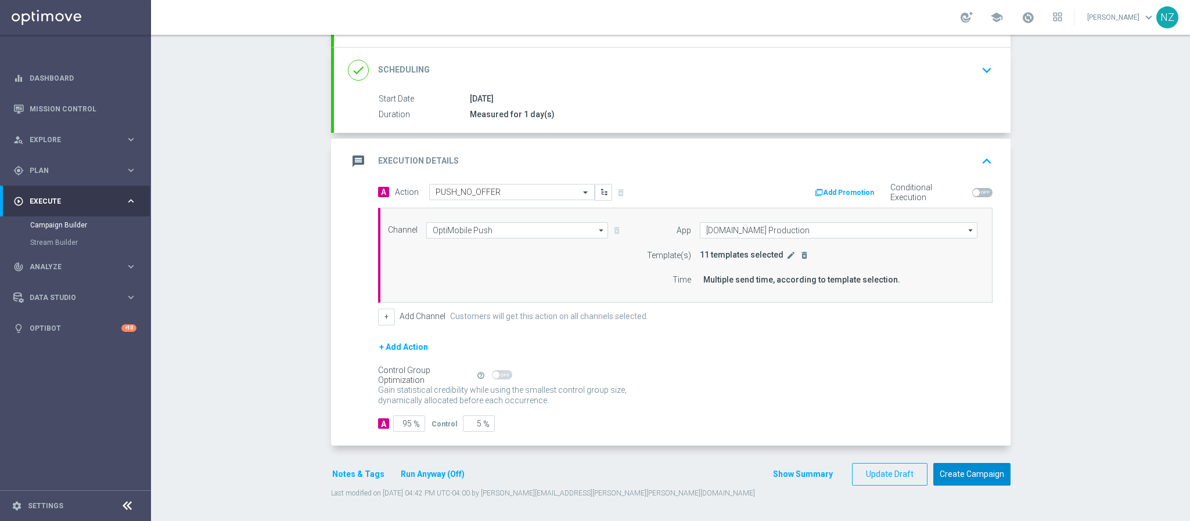
click at [983, 472] on button "Create Campaign" at bounding box center [971, 474] width 77 height 23
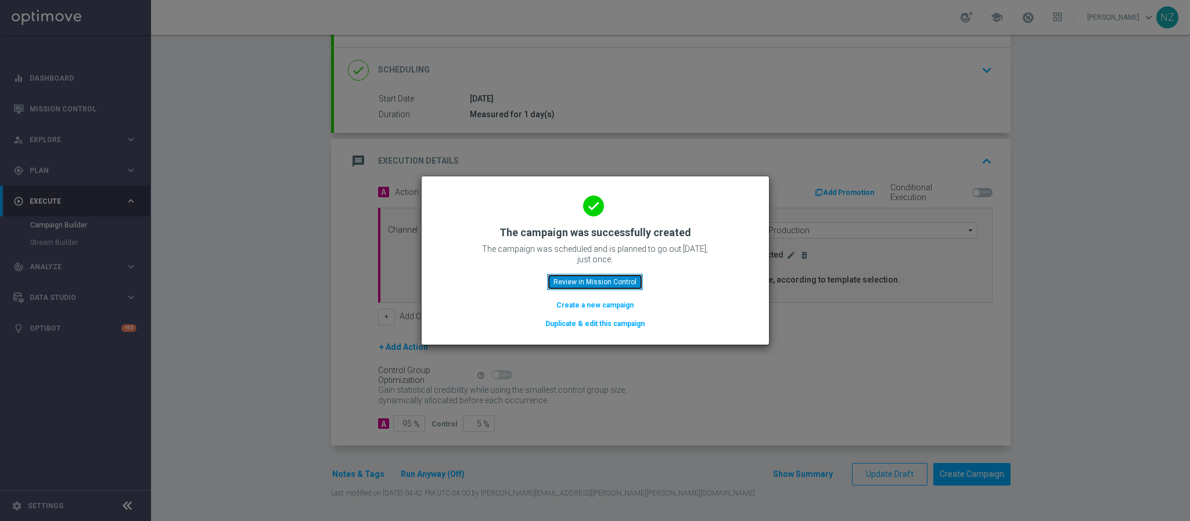
click at [607, 275] on button "Review in Mission Control" at bounding box center [595, 282] width 96 height 16
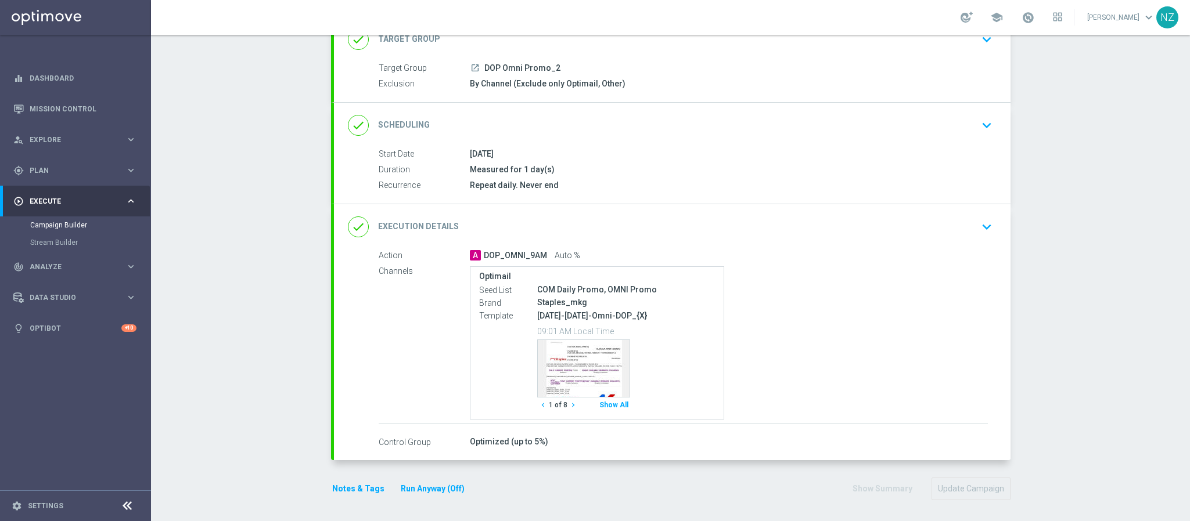
click at [985, 225] on icon "keyboard_arrow_down" at bounding box center [986, 226] width 17 height 17
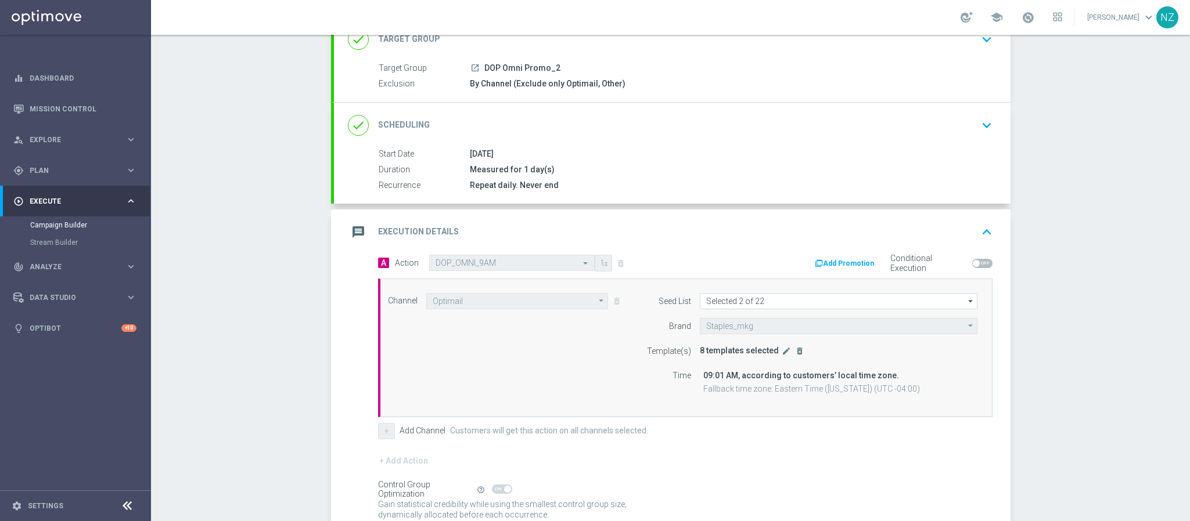
scroll to position [87, 0]
click at [782, 354] on icon "edit" at bounding box center [786, 351] width 9 height 9
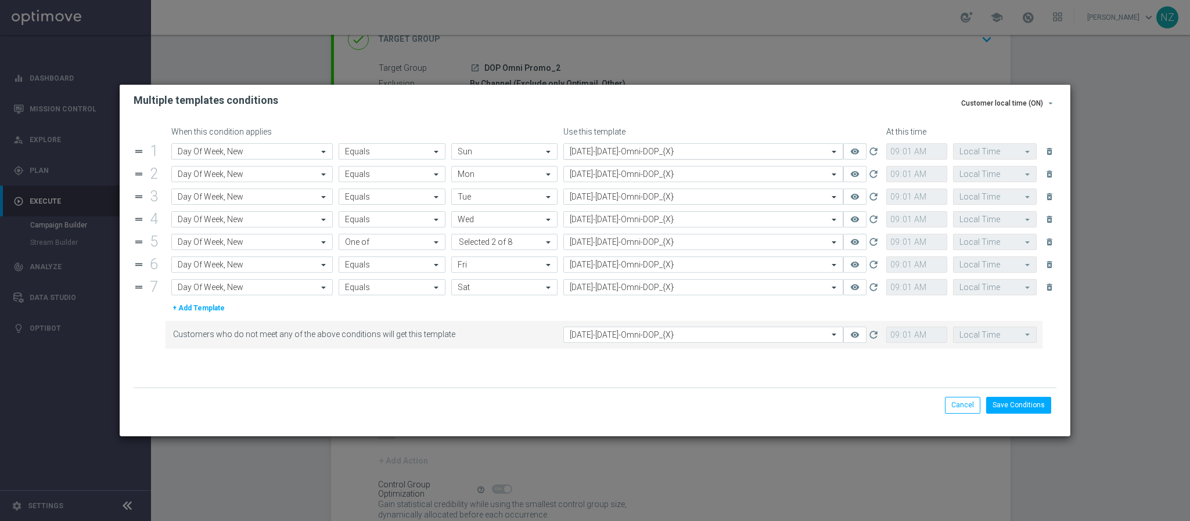
click at [622, 154] on input "text" at bounding box center [692, 152] width 244 height 10
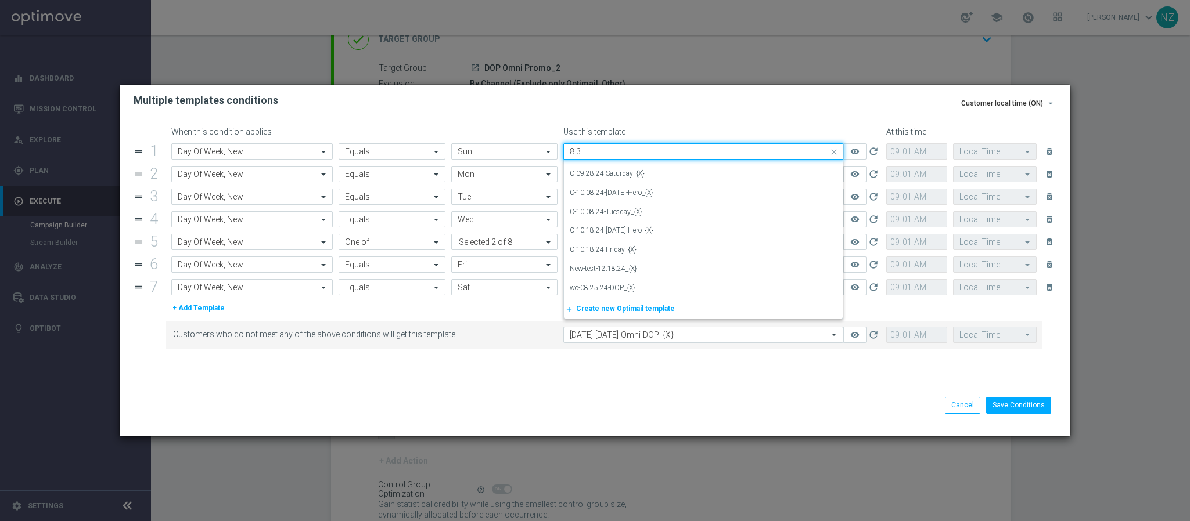
scroll to position [0, 0]
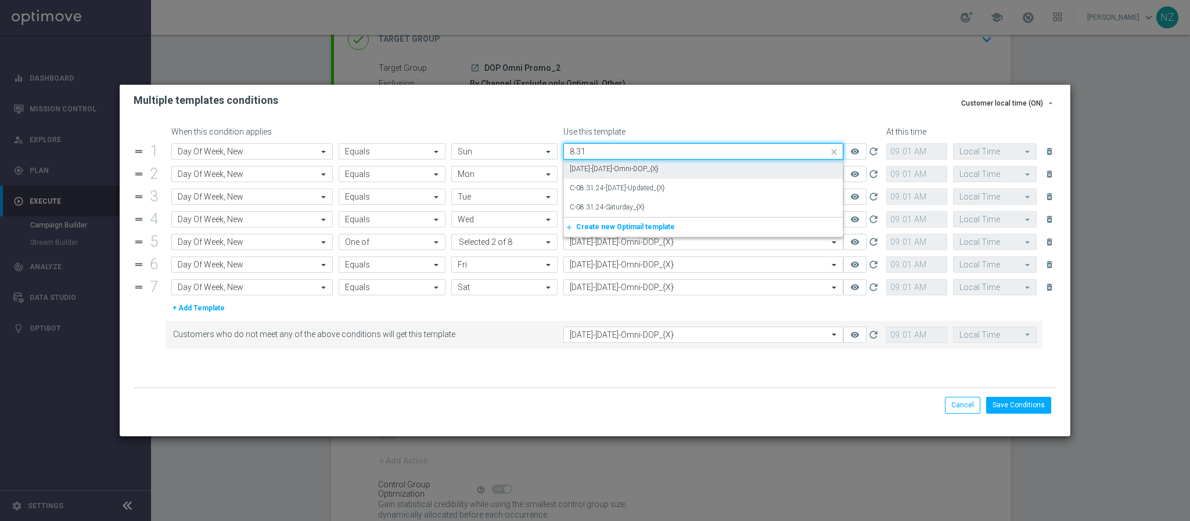
click at [636, 168] on label "[DATE]-[DATE]-Omni-DOP_{X}" at bounding box center [614, 169] width 89 height 10
type input "8.31"
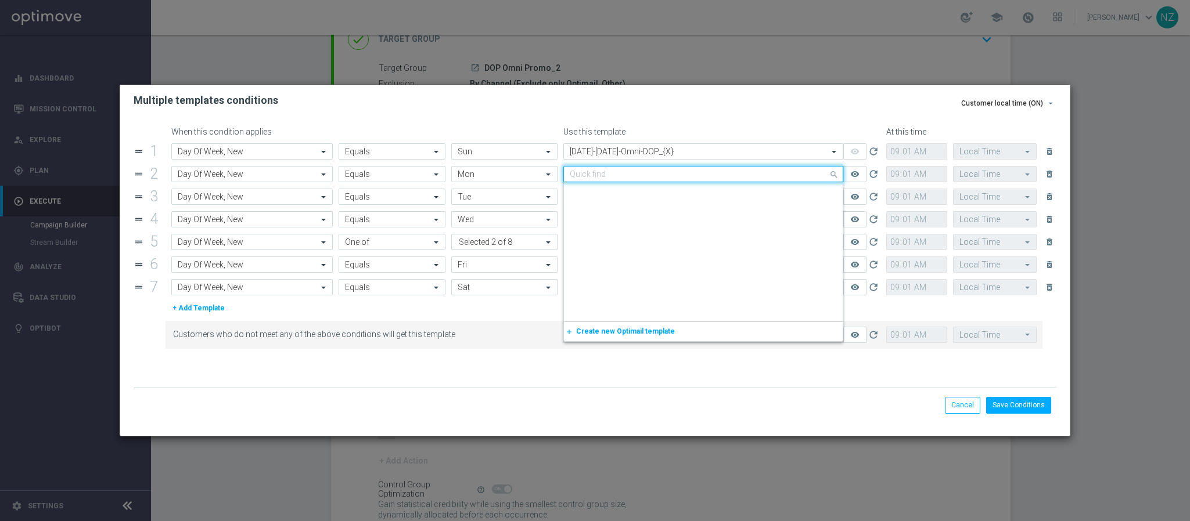
click at [636, 178] on input "text" at bounding box center [692, 175] width 244 height 10
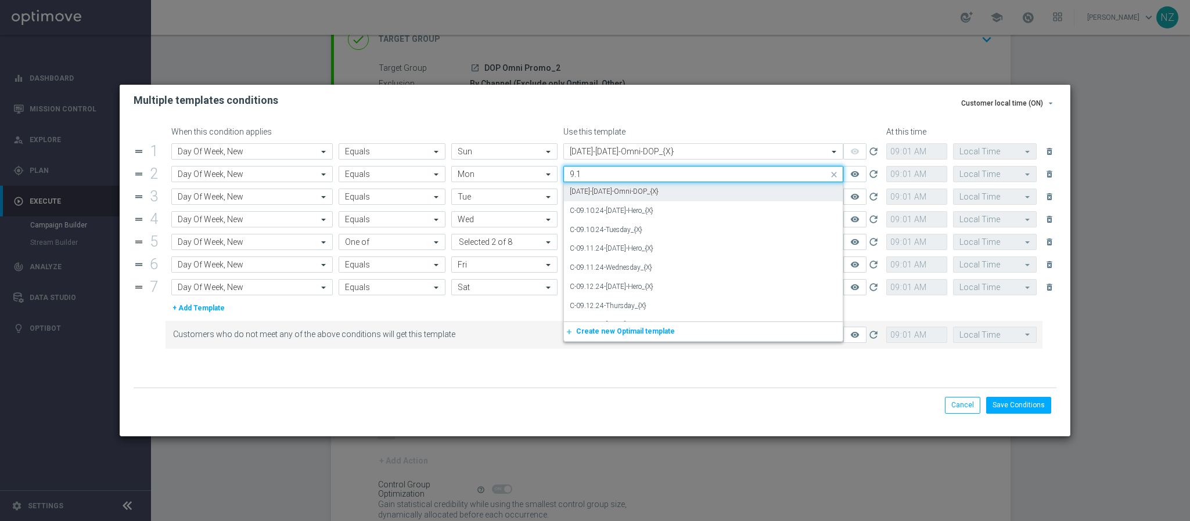
click at [653, 193] on label "[DATE]-[DATE]-Omni-DOP_{X}" at bounding box center [614, 192] width 89 height 10
type input "9.1"
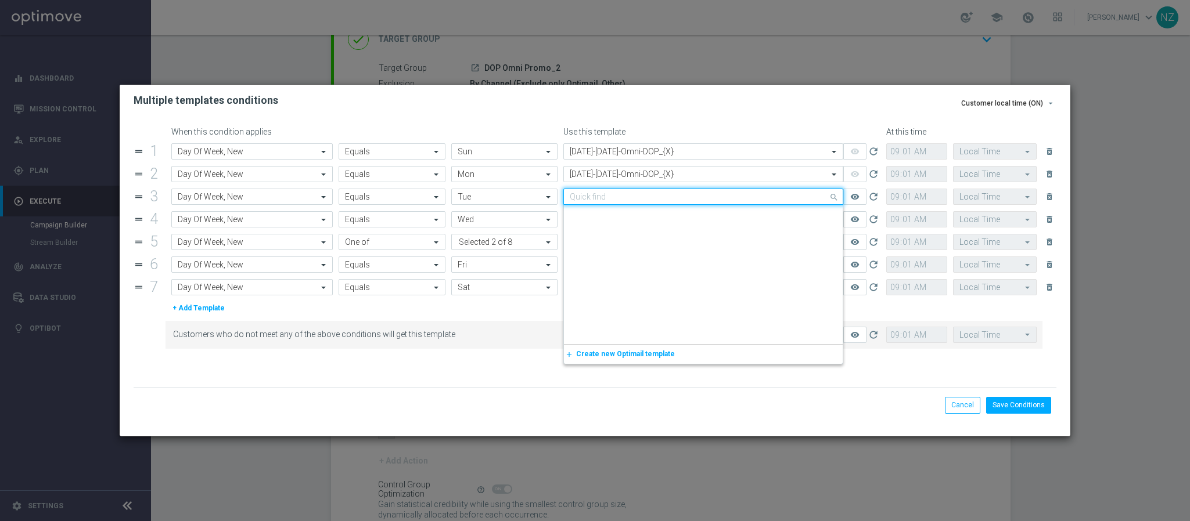
click at [606, 199] on input "text" at bounding box center [692, 197] width 244 height 10
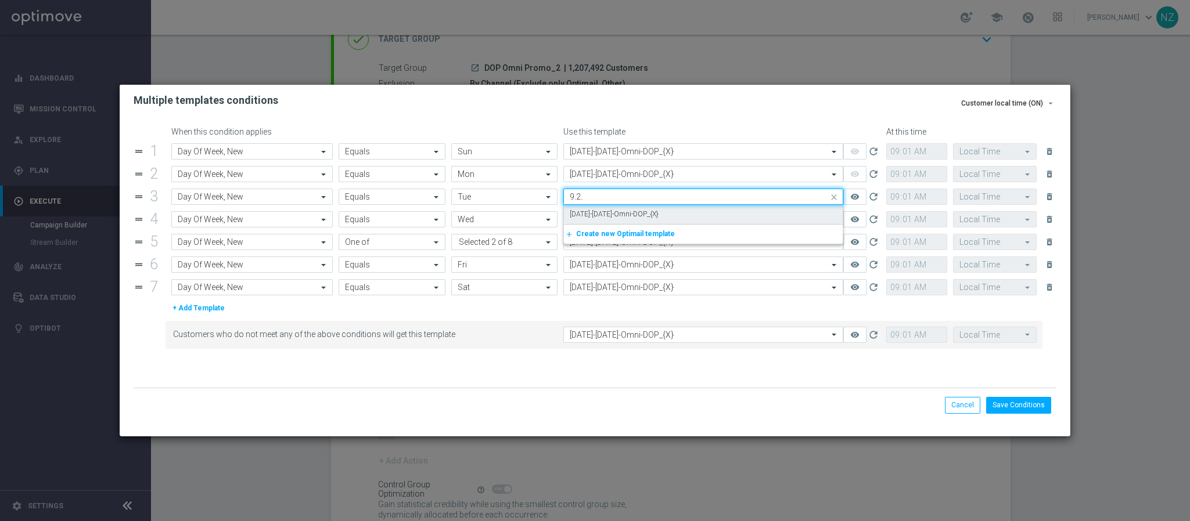
click at [607, 210] on label "[DATE]-[DATE]-Omni-DOP_{X}" at bounding box center [614, 215] width 89 height 10
type input "9.2."
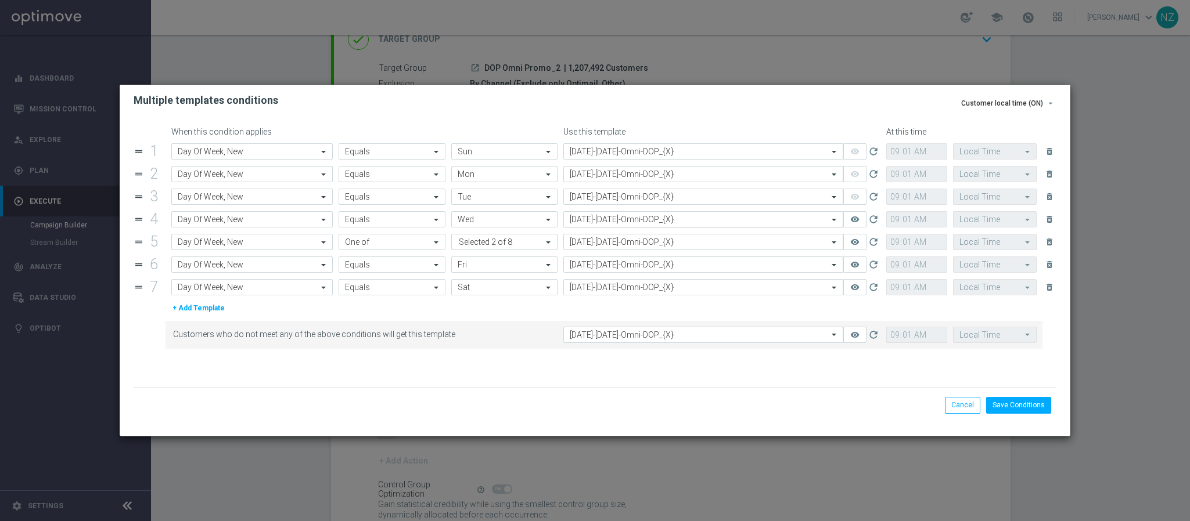
click at [607, 225] on input "text" at bounding box center [692, 220] width 244 height 10
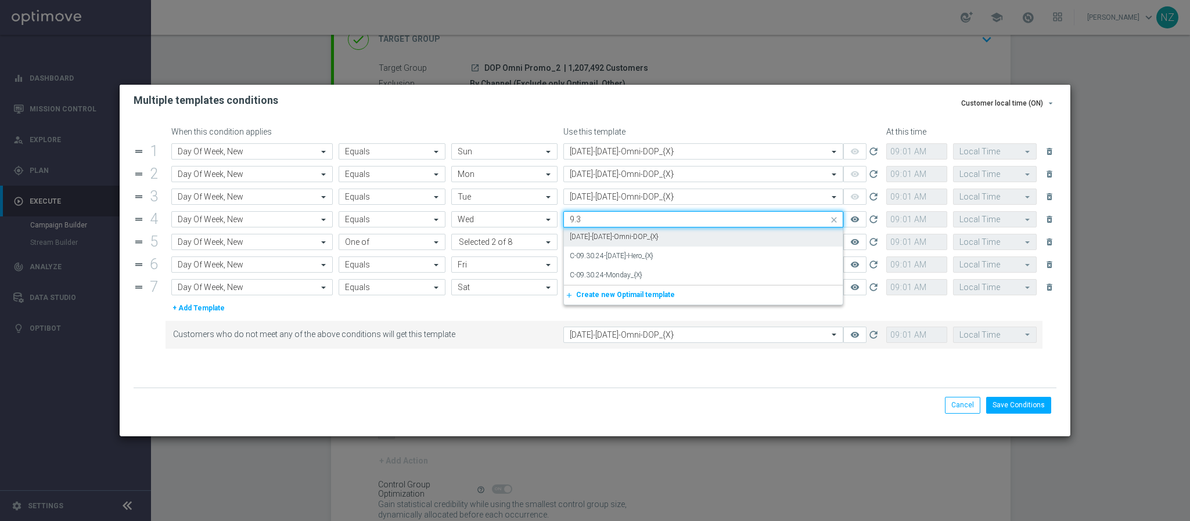
click at [613, 234] on label "9.3.25-Wednesday-Omni-DOP_{X}" at bounding box center [614, 237] width 89 height 10
type input "9.3"
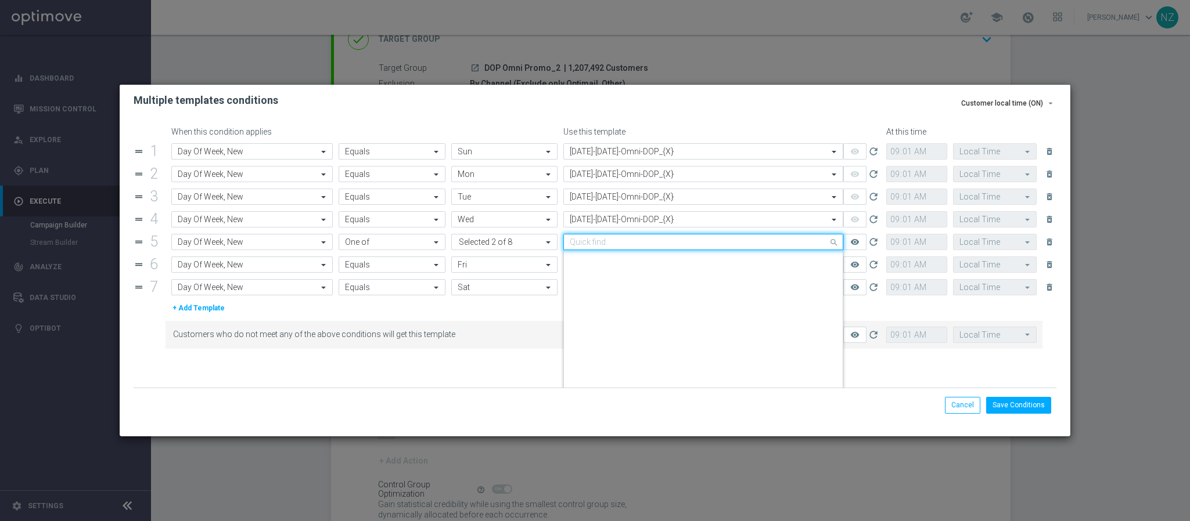
click at [612, 246] on input "text" at bounding box center [692, 243] width 244 height 10
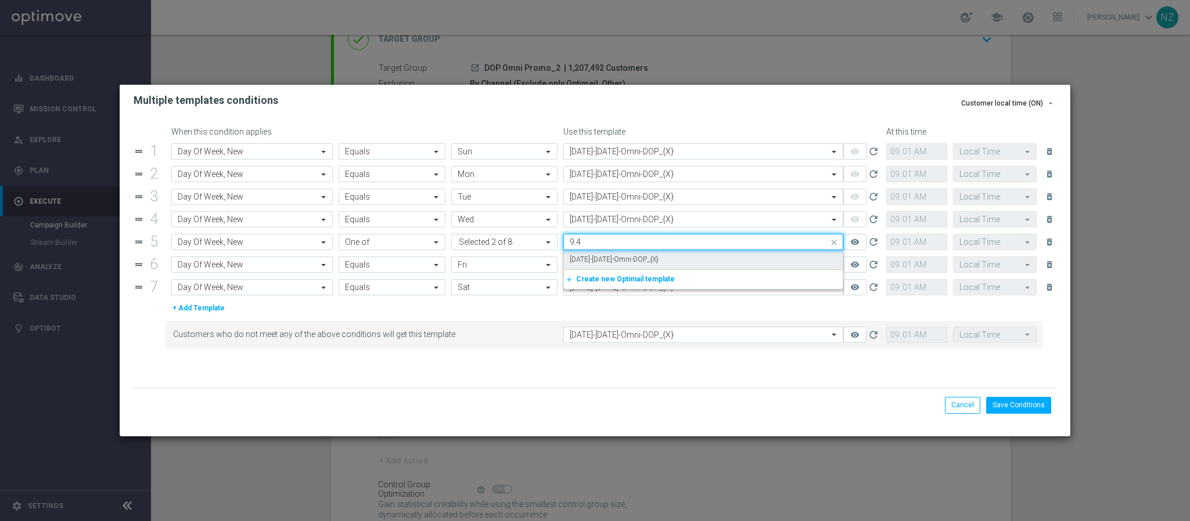
click at [614, 254] on div "9.4.25-Thursday-Omni-DOP_{X}" at bounding box center [703, 259] width 267 height 19
type input "9.4"
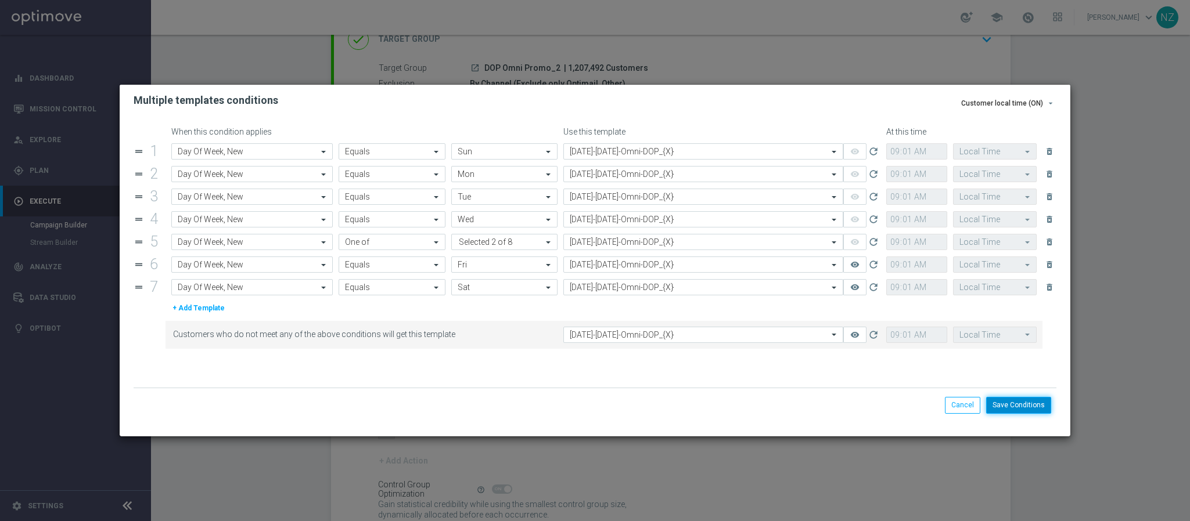
click at [1037, 405] on button "Save Conditions" at bounding box center [1018, 405] width 65 height 16
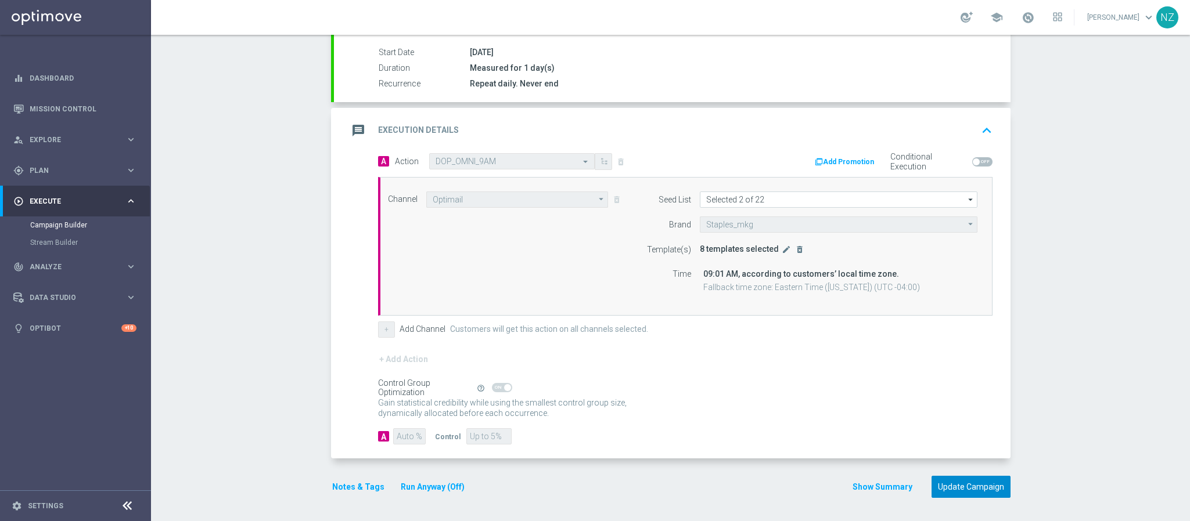
click at [955, 488] on button "Update Campaign" at bounding box center [970, 487] width 79 height 23
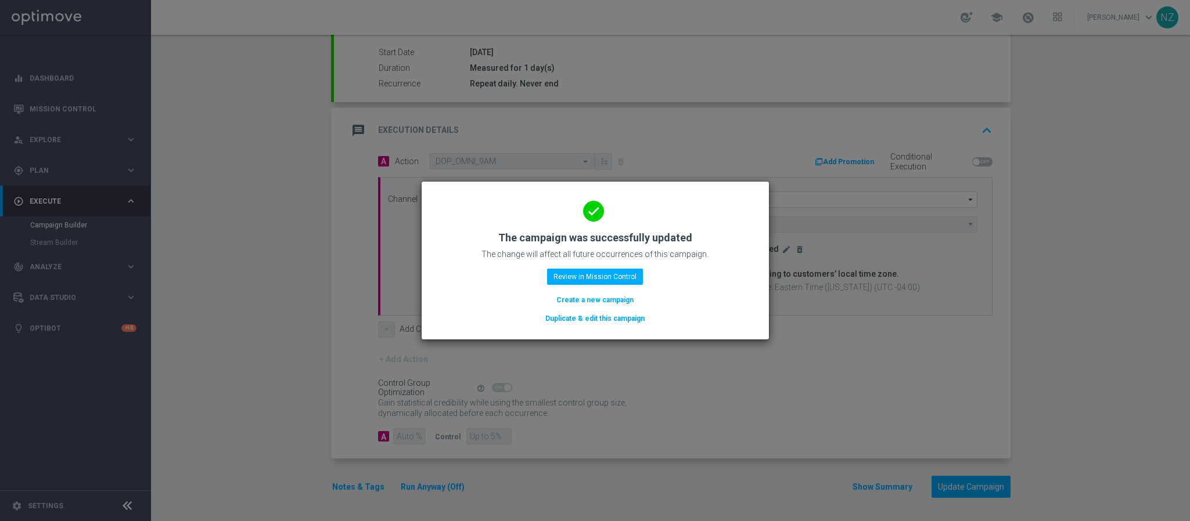
scroll to position [193, 0]
click at [596, 269] on button "Review in Mission Control" at bounding box center [595, 277] width 96 height 16
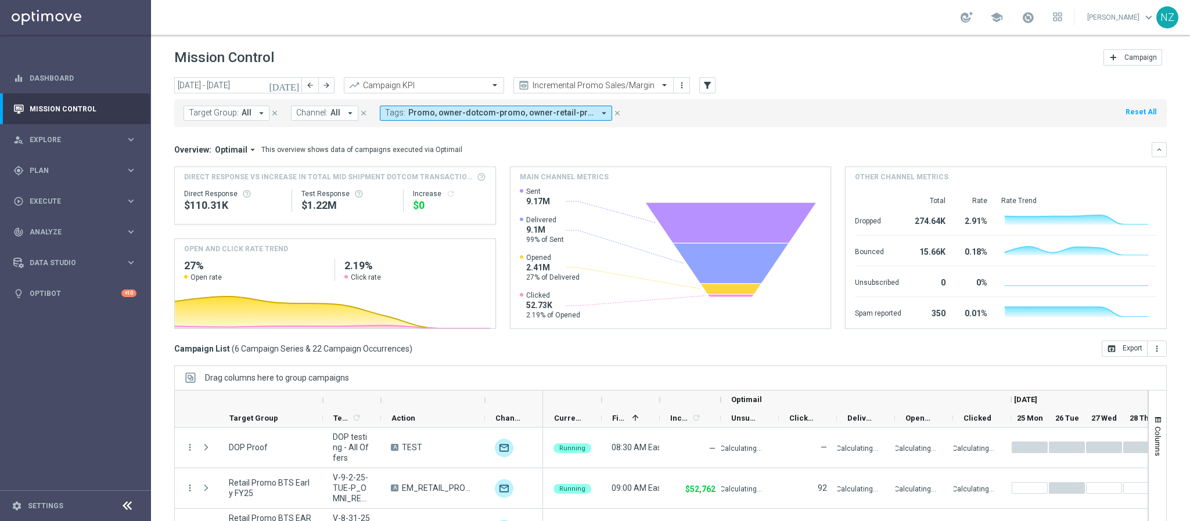
scroll to position [117, 0]
